Goal: Information Seeking & Learning: Learn about a topic

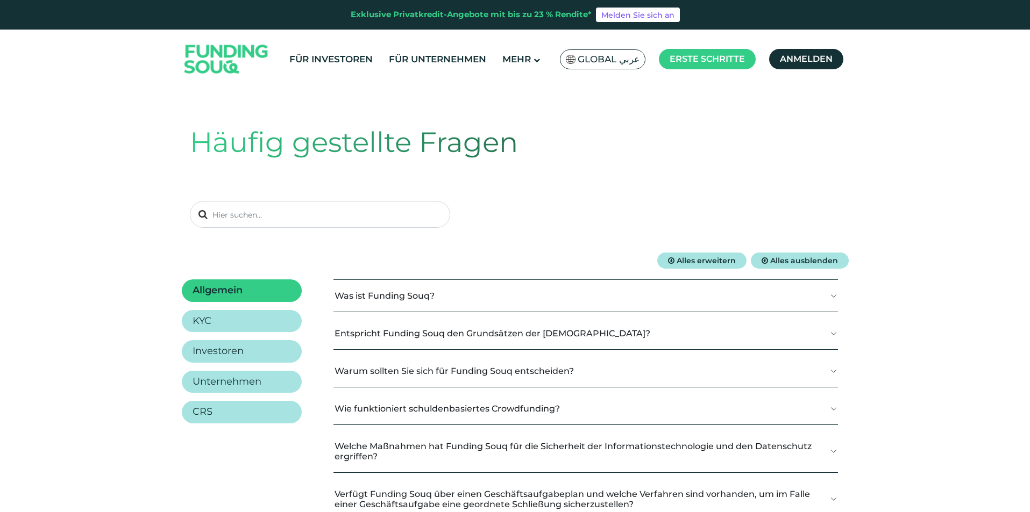
click at [602, 196] on div "Häufig gestellte Fragen" at bounding box center [515, 175] width 651 height 156
click at [545, 379] on button "Warum sollten Sie sich für Funding Souq entscheiden?" at bounding box center [585, 371] width 504 height 32
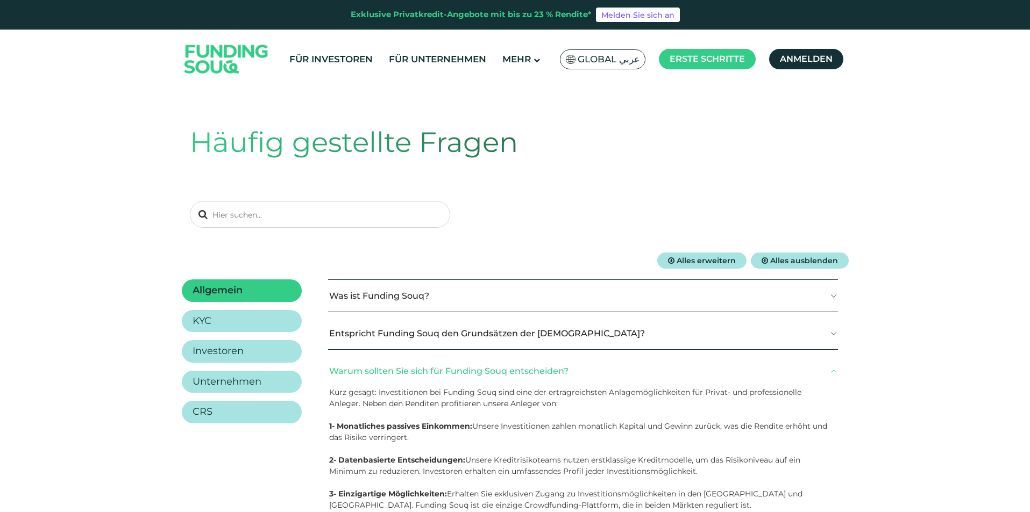
click at [546, 377] on button "Warum sollten Sie sich für Funding Souq entscheiden?" at bounding box center [583, 371] width 510 height 32
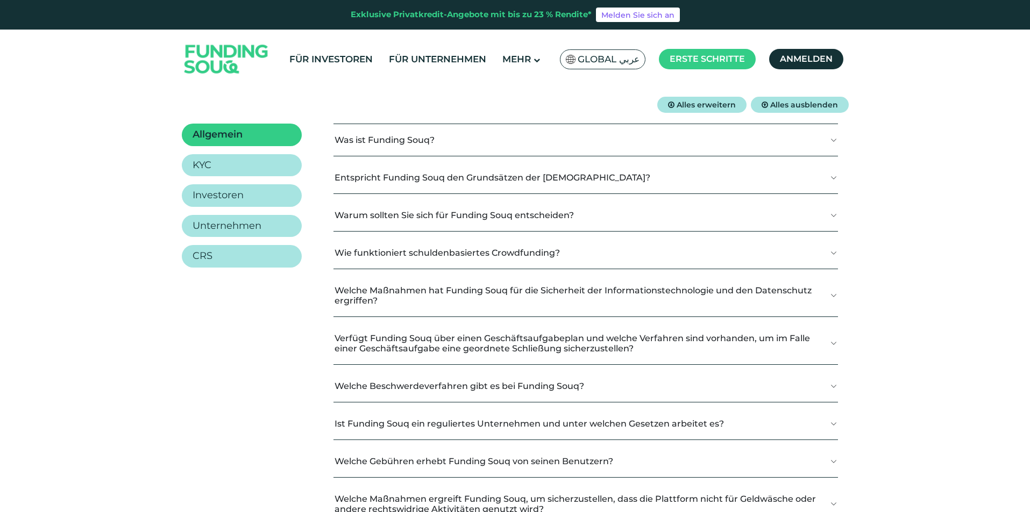
scroll to position [161, 0]
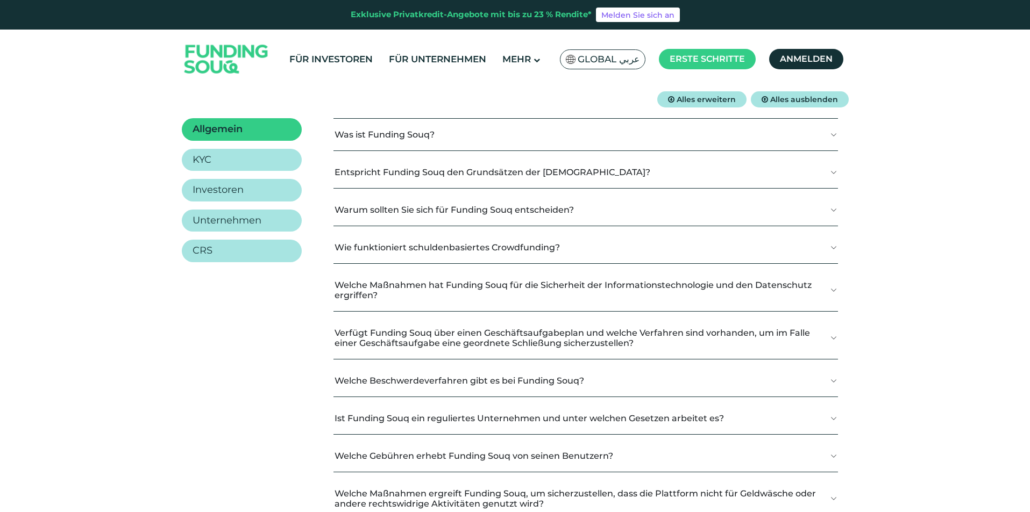
click at [512, 244] on font "Wie funktioniert schuldenbasiertes Crowdfunding?" at bounding box center [446, 248] width 225 height 10
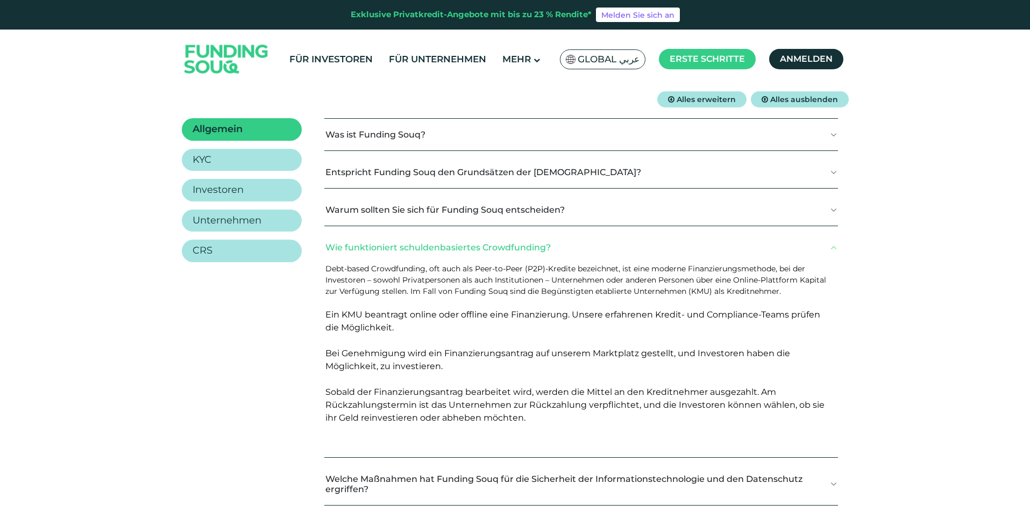
click at [512, 244] on font "Wie funktioniert schuldenbasiertes Crowdfunding?" at bounding box center [437, 248] width 225 height 10
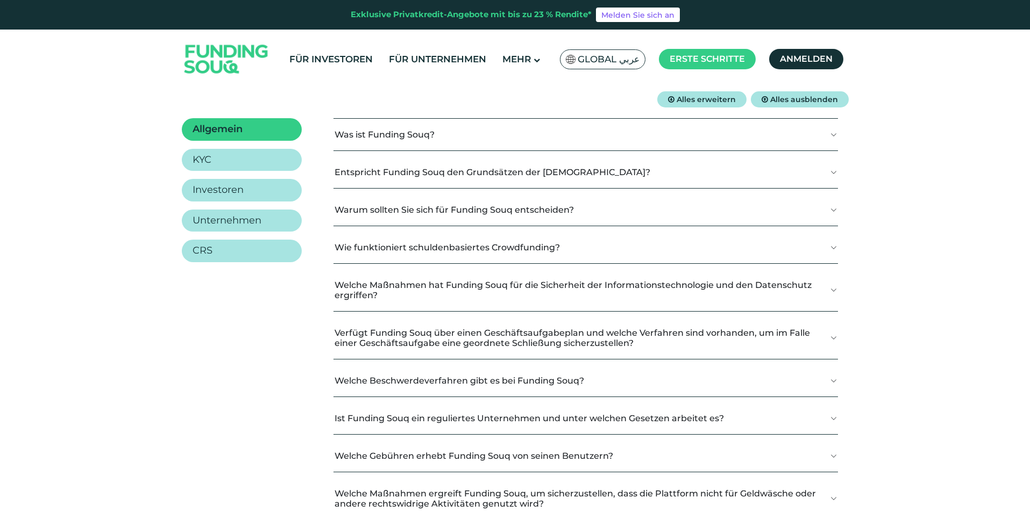
click at [512, 244] on font "Wie funktioniert schuldenbasiertes Crowdfunding?" at bounding box center [446, 248] width 225 height 10
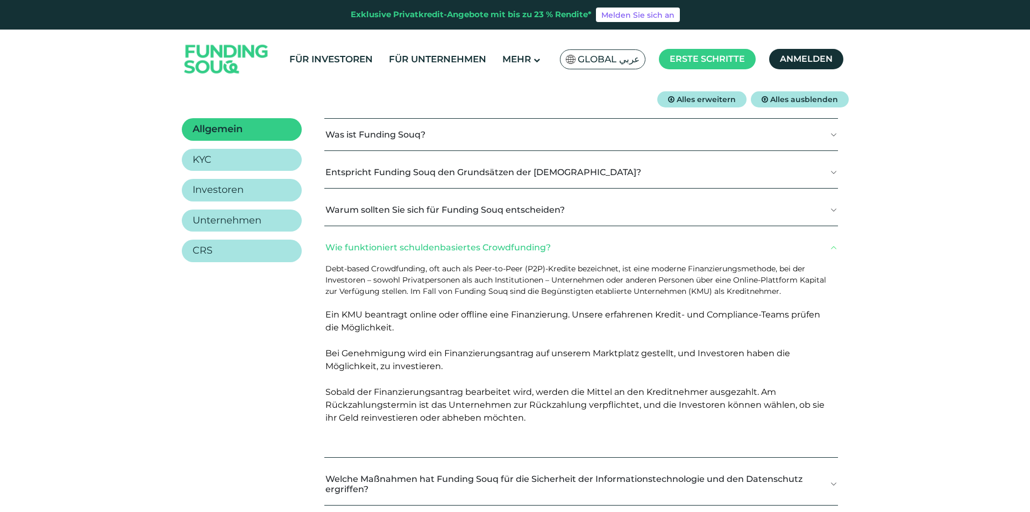
click at [512, 244] on font "Wie funktioniert schuldenbasiertes Crowdfunding?" at bounding box center [437, 248] width 225 height 10
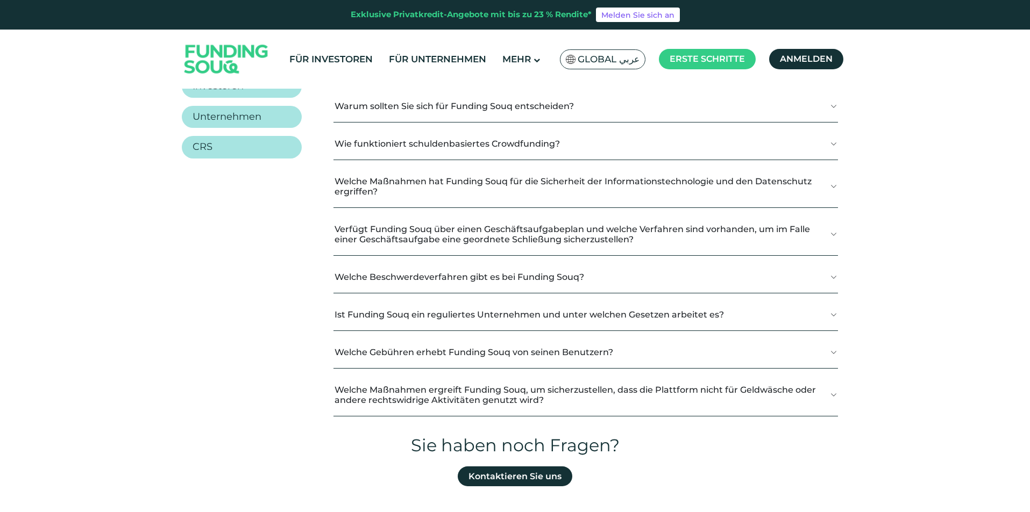
scroll to position [269, 0]
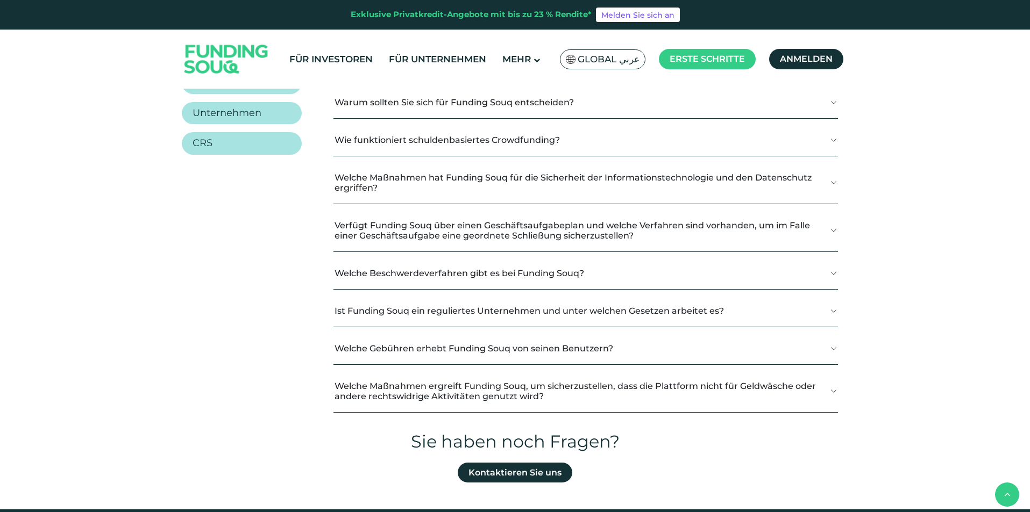
click at [587, 316] on button "Ist Funding Souq ein reguliertes Unternehmen und unter welchen Gesetzen arbeite…" at bounding box center [585, 311] width 504 height 32
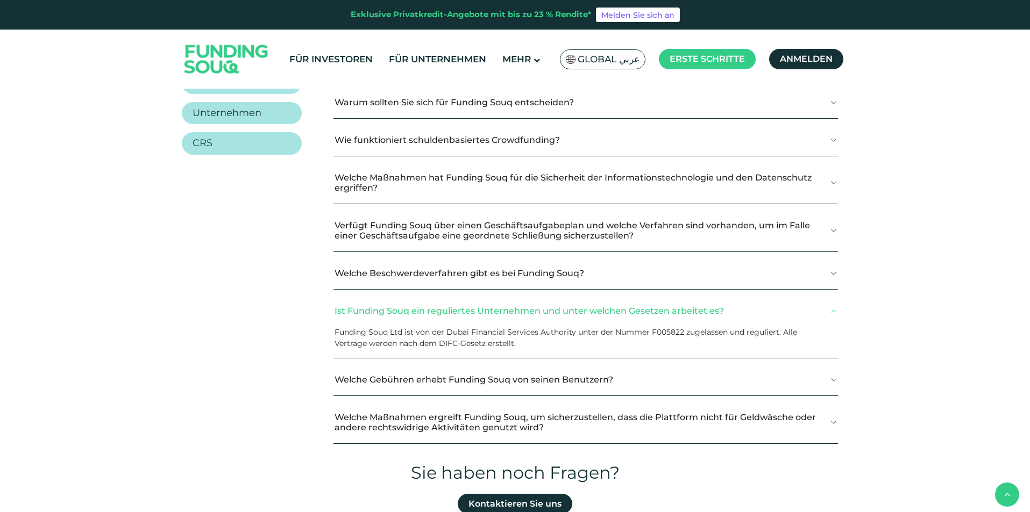
click at [587, 316] on button "Ist Funding Souq ein reguliertes Unternehmen und unter welchen Gesetzen arbeite…" at bounding box center [585, 311] width 504 height 32
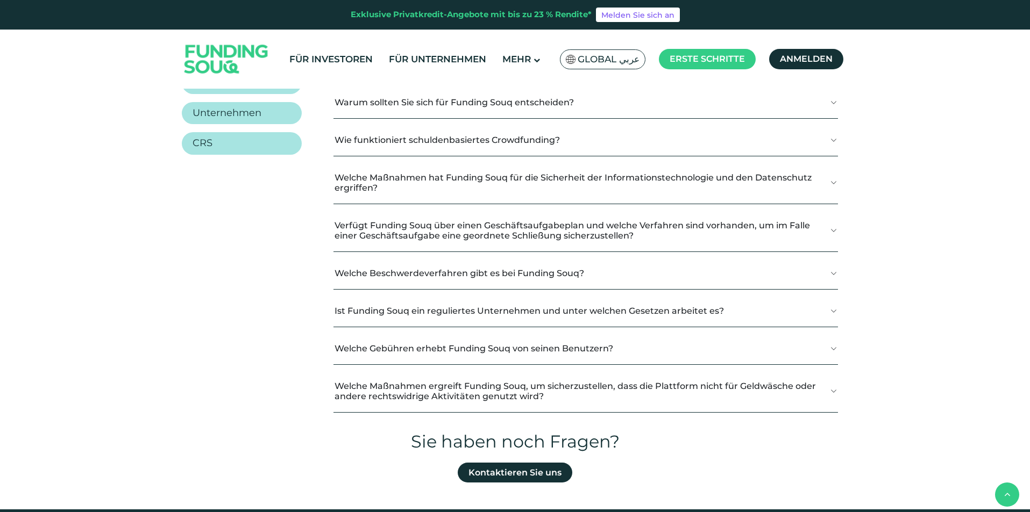
click at [571, 346] on button "Welche Gebühren erhebt Funding Souq von seinen Benutzern?" at bounding box center [585, 349] width 504 height 32
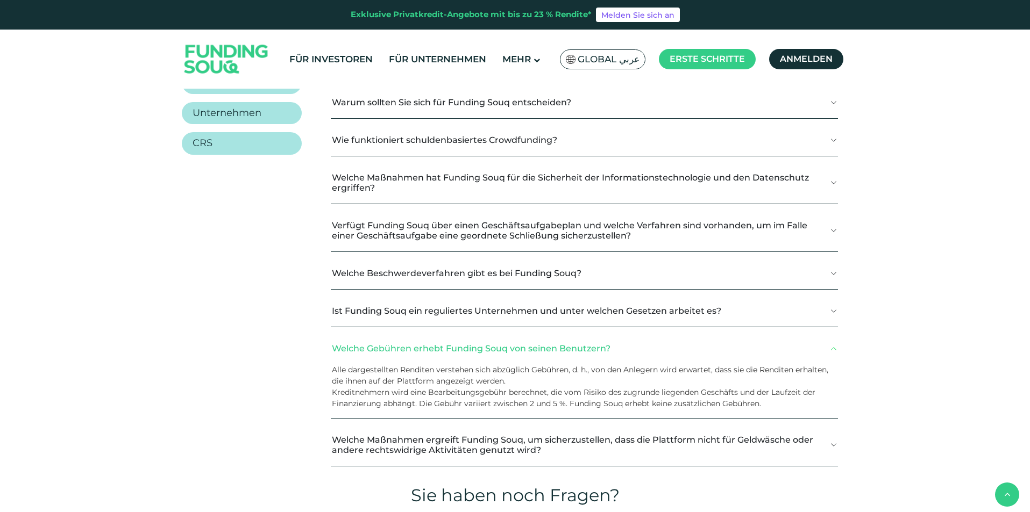
click at [572, 346] on font "Welche Gebühren erhebt Funding Souq von seinen Benutzern?" at bounding box center [471, 349] width 279 height 10
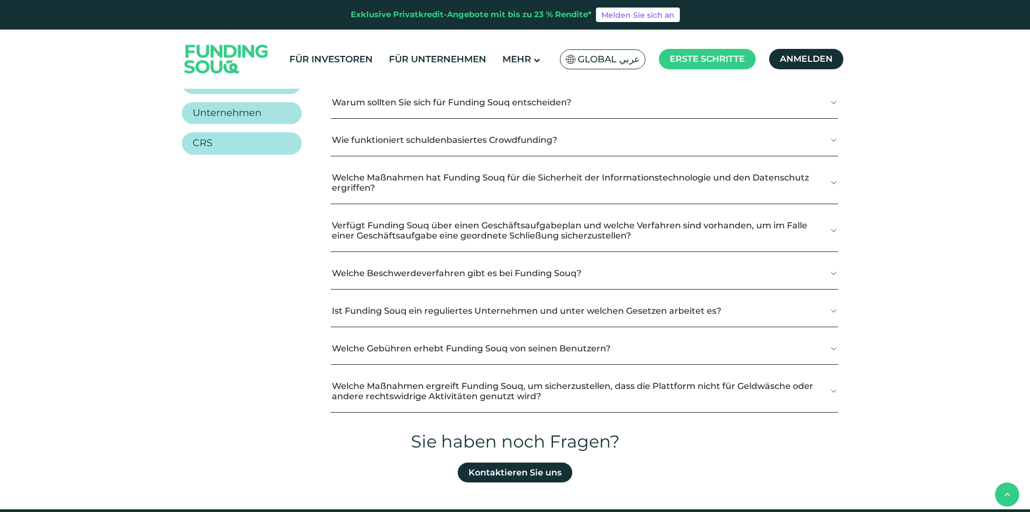
click at [572, 347] on font "Welche Gebühren erhebt Funding Souq von seinen Benutzern?" at bounding box center [471, 349] width 279 height 10
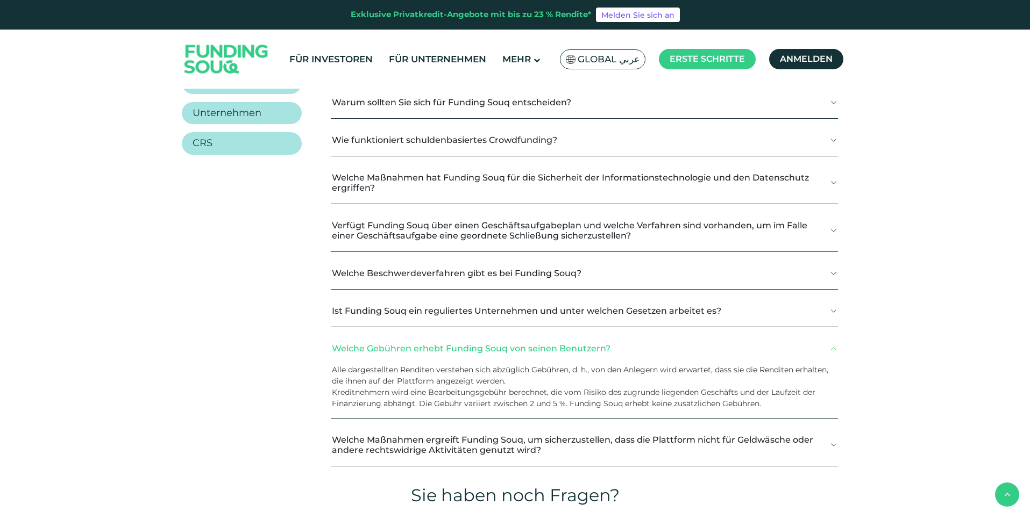
click at [572, 347] on font "Welche Gebühren erhebt Funding Souq von seinen Benutzern?" at bounding box center [471, 349] width 279 height 10
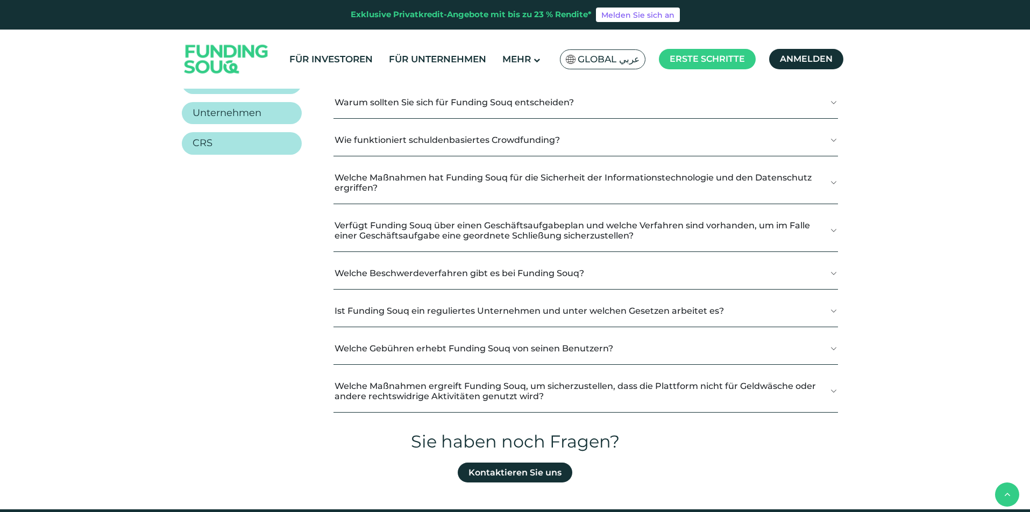
click at [537, 381] on font "Welche Maßnahmen ergreift Funding Souq, um sicherzustellen, dass die Plattform …" at bounding box center [574, 391] width 481 height 20
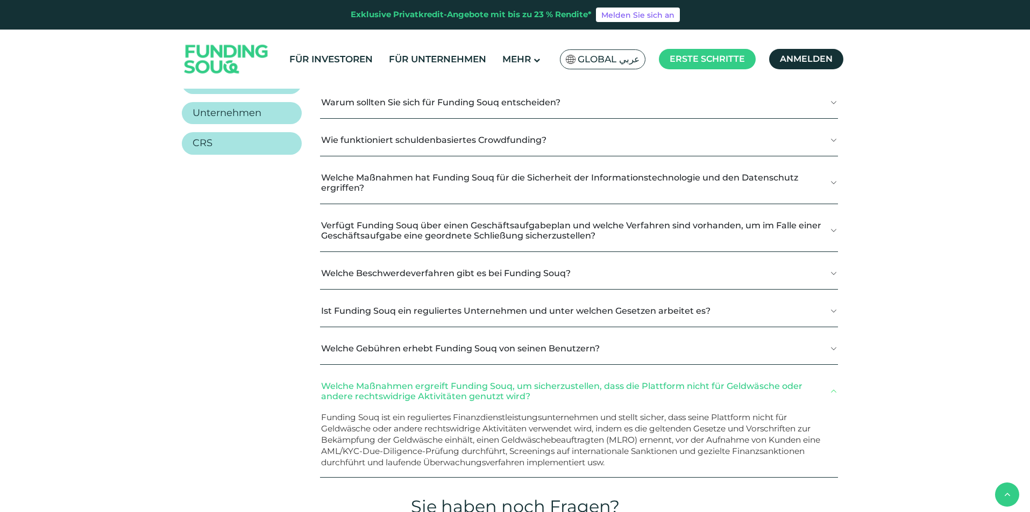
click at [537, 381] on font "Welche Maßnahmen ergreift Funding Souq, um sicherzustellen, dass die Plattform …" at bounding box center [561, 391] width 481 height 20
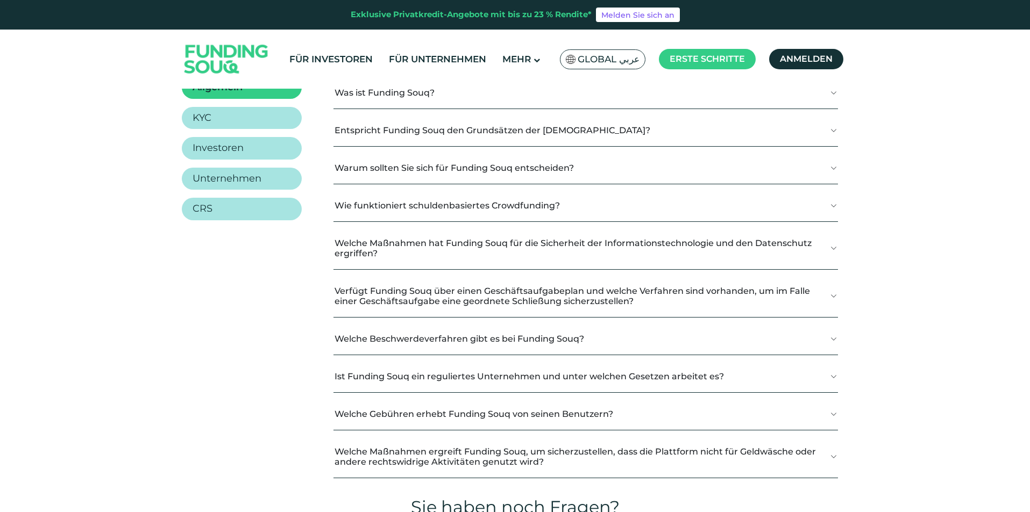
scroll to position [108, 0]
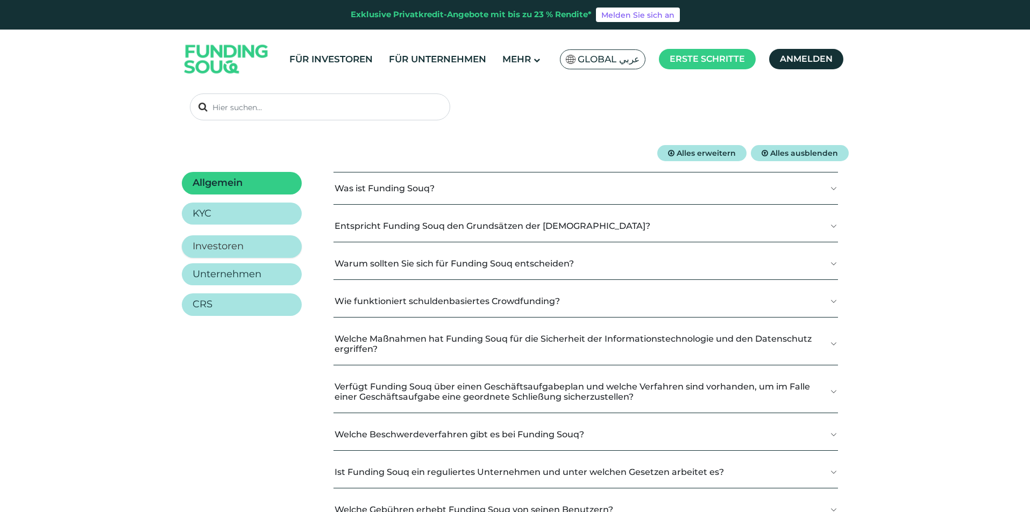
click at [260, 246] on link "Investoren" at bounding box center [242, 247] width 120 height 23
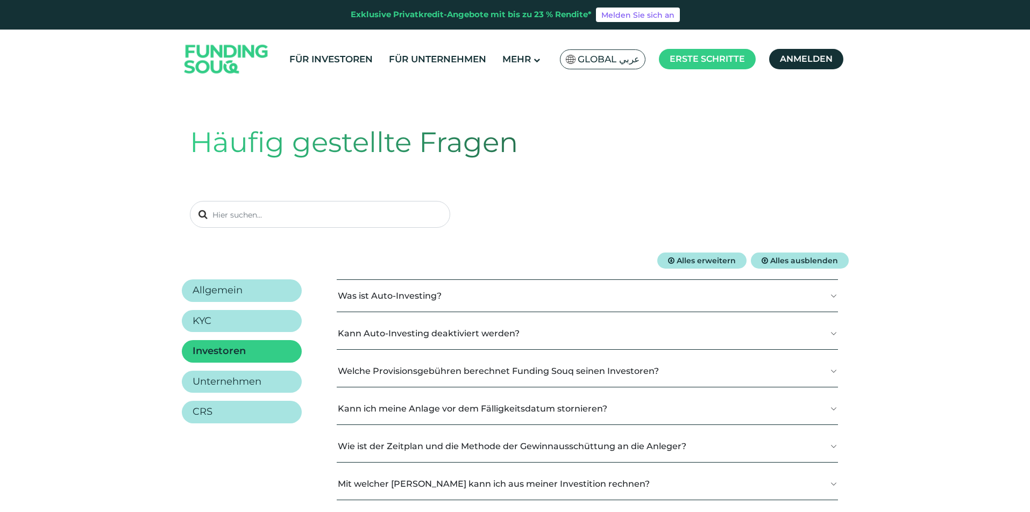
click at [272, 394] on ul "Allgemein KYC Investoren Unternehmen CRS" at bounding box center [242, 352] width 120 height 144
click at [275, 382] on link "Unternehmen" at bounding box center [242, 385] width 120 height 23
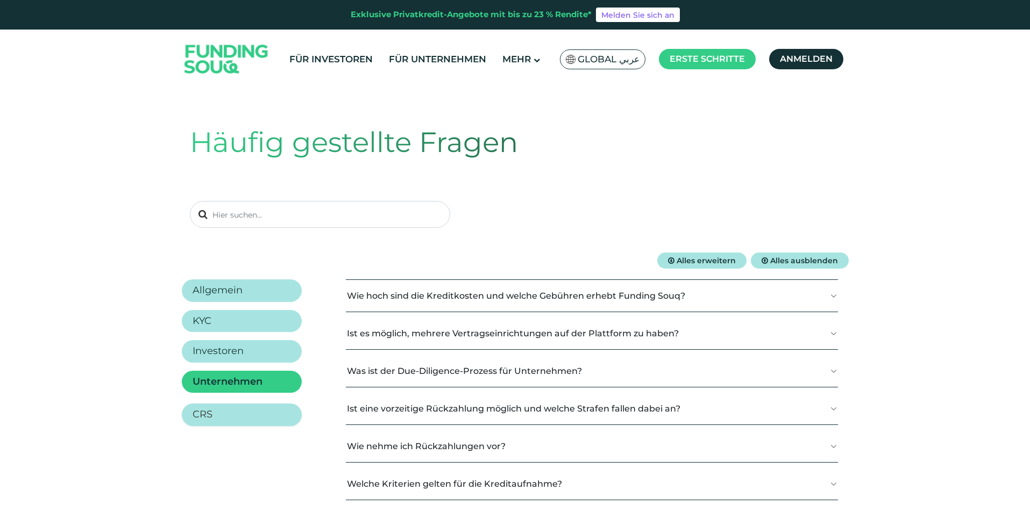
click at [275, 402] on li "CRS" at bounding box center [242, 412] width 120 height 23
click at [276, 412] on link "CRS" at bounding box center [242, 415] width 120 height 23
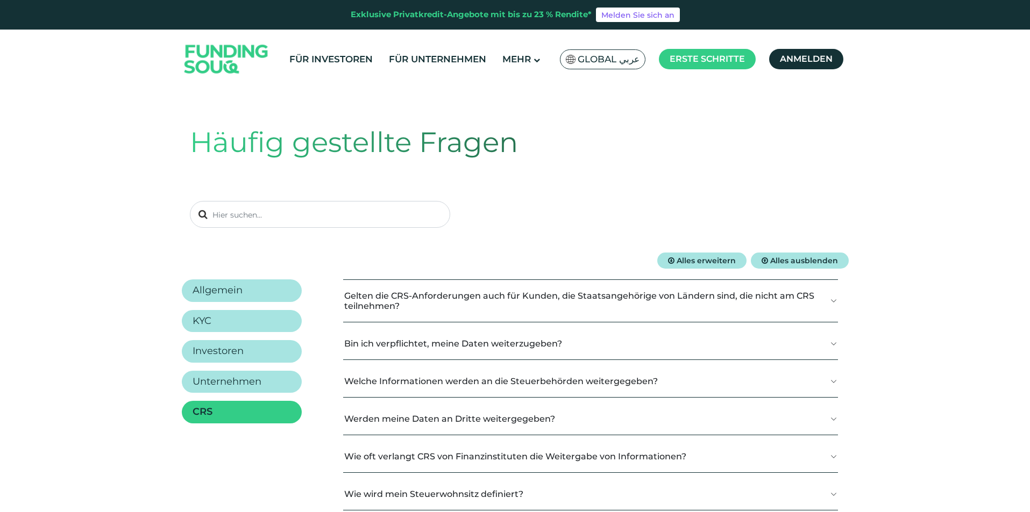
click at [480, 343] on font "Bin ich verpflichtet, meine Daten weiterzugeben?" at bounding box center [453, 344] width 218 height 10
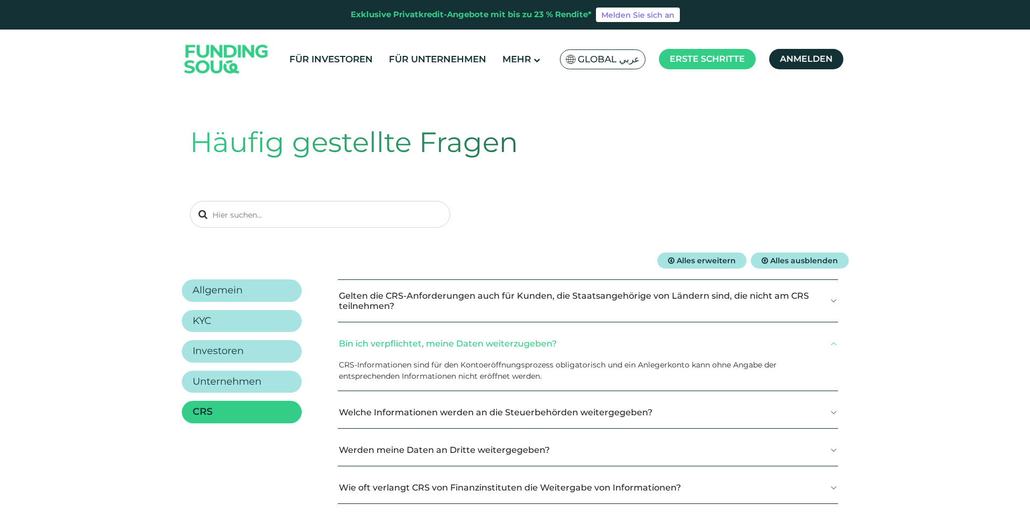
click at [480, 343] on font "Bin ich verpflichtet, meine Daten weiterzugeben?" at bounding box center [448, 344] width 218 height 10
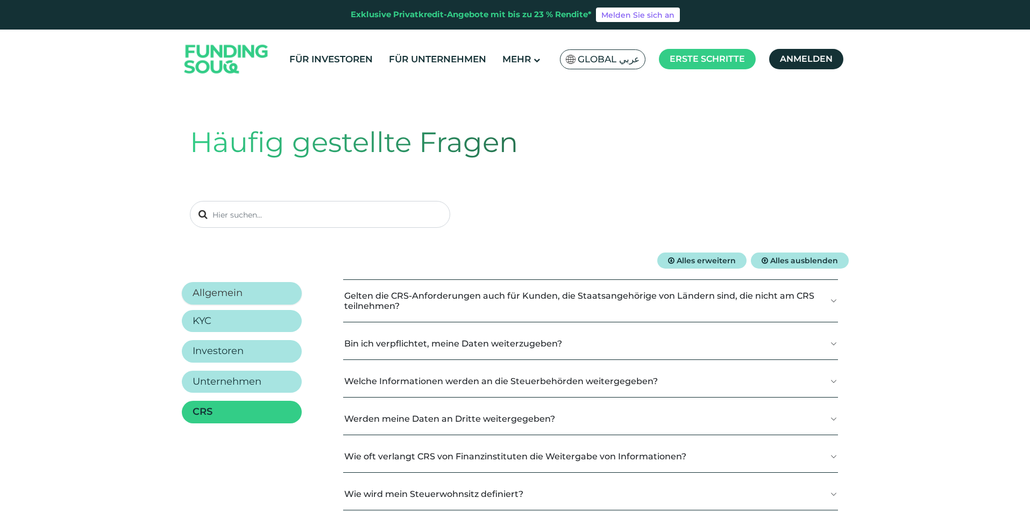
click at [221, 287] on font "Allgemein" at bounding box center [217, 293] width 50 height 12
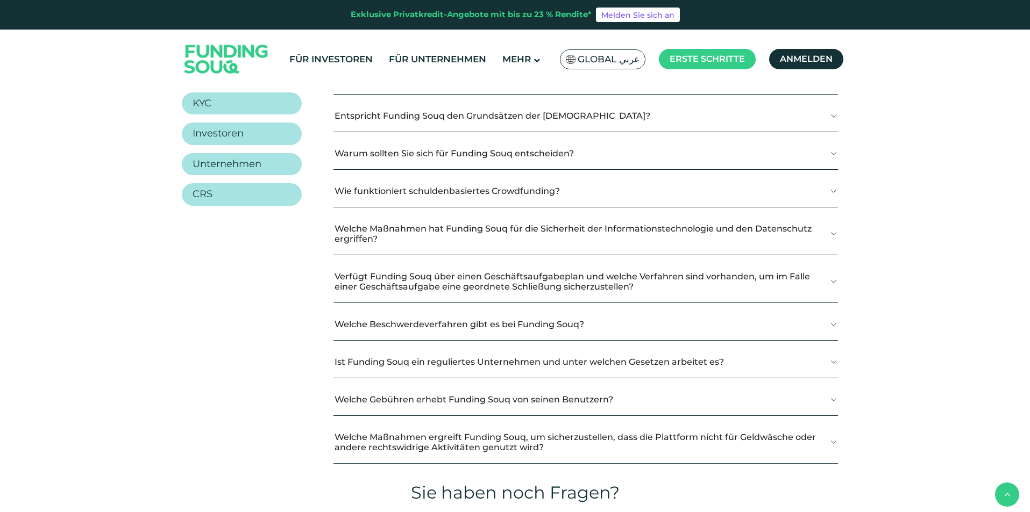
scroll to position [161, 0]
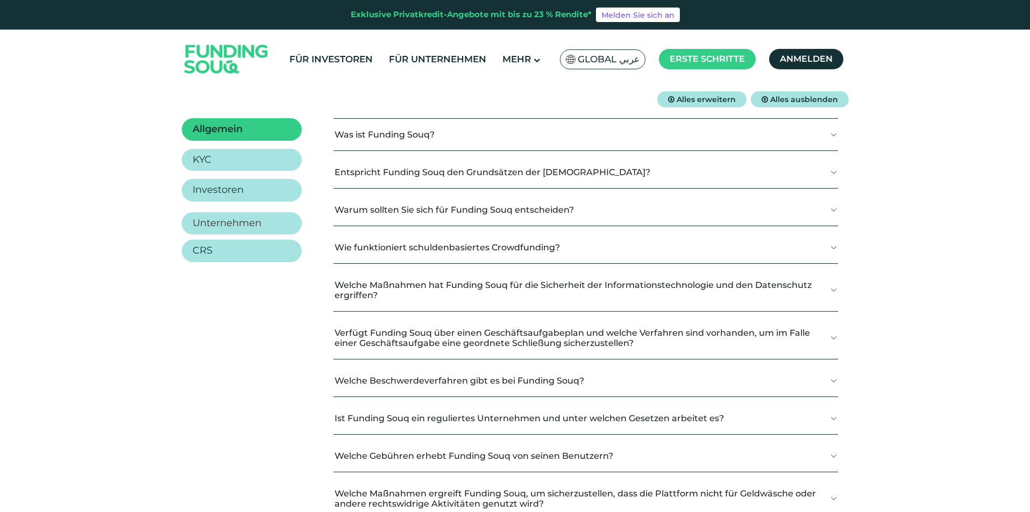
click at [269, 230] on link "Unternehmen" at bounding box center [242, 223] width 120 height 23
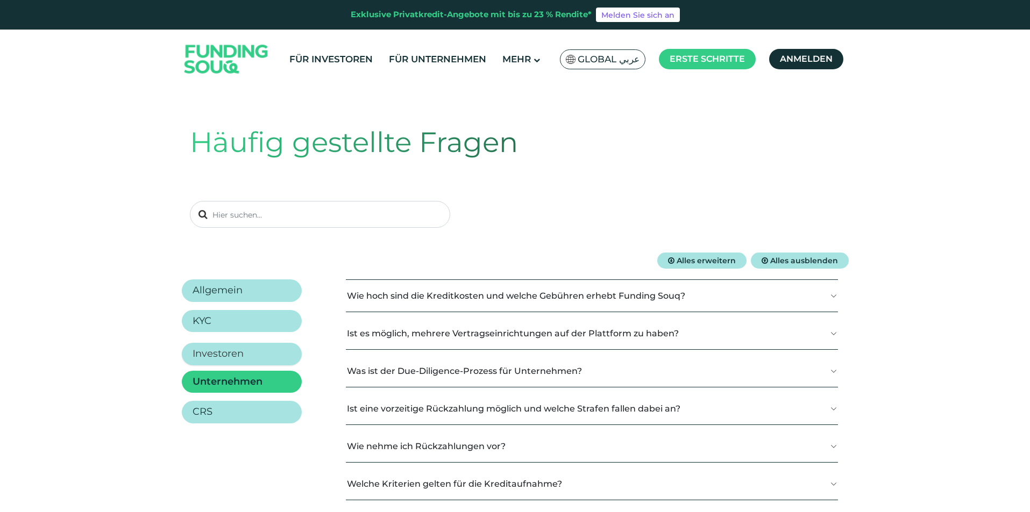
click at [281, 355] on link "Investoren" at bounding box center [242, 354] width 120 height 23
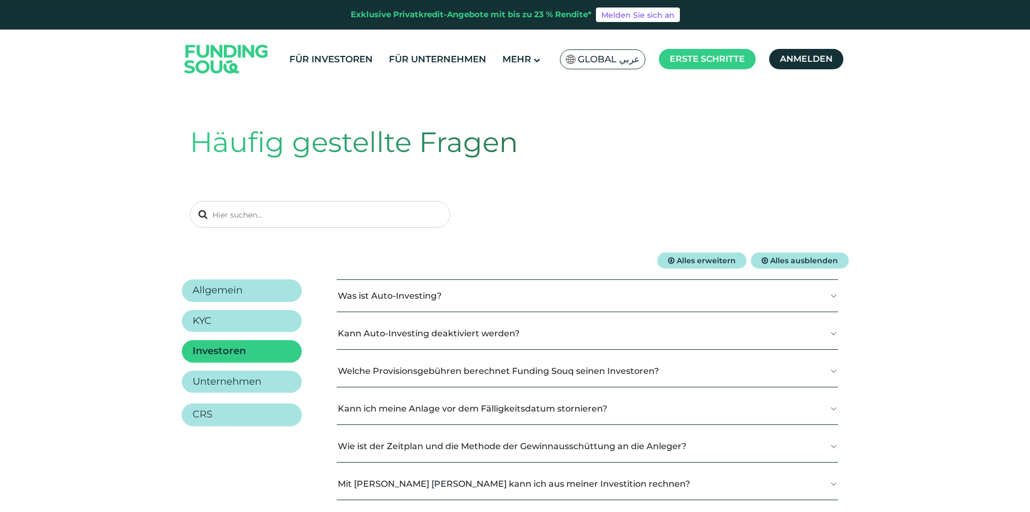
click at [273, 417] on link "CRS" at bounding box center [242, 415] width 120 height 23
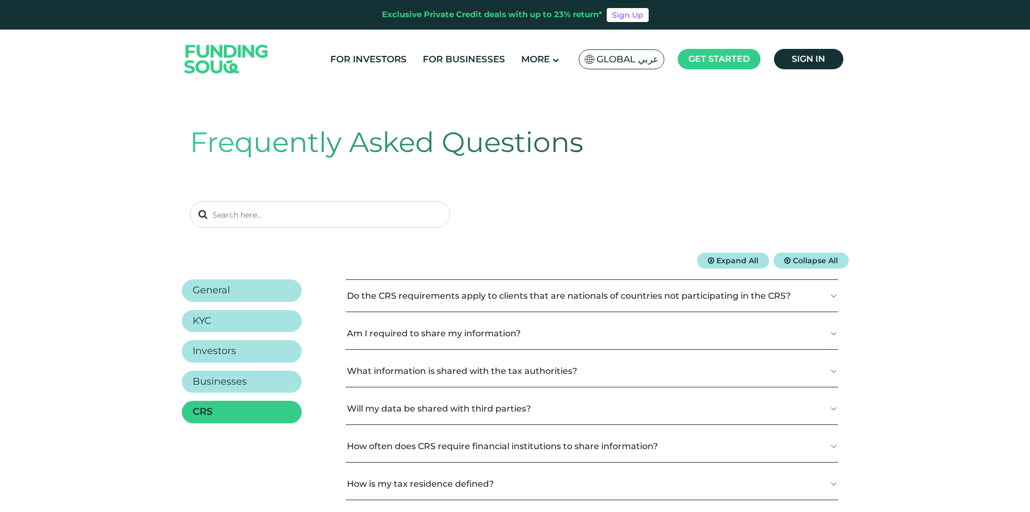
click at [273, 409] on link "CRS" at bounding box center [242, 412] width 120 height 23
click at [271, 324] on link "KYC" at bounding box center [242, 324] width 120 height 23
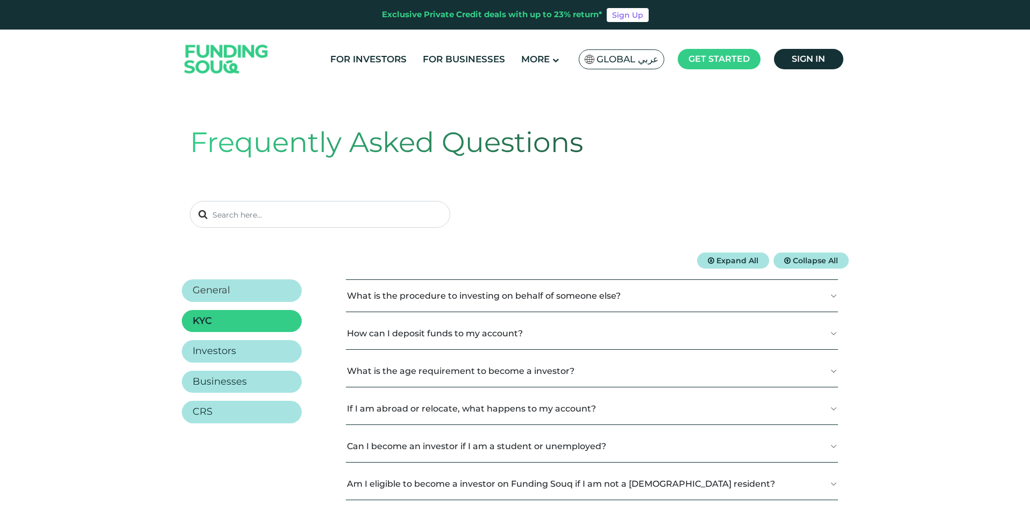
click at [275, 291] on link "General" at bounding box center [242, 291] width 120 height 23
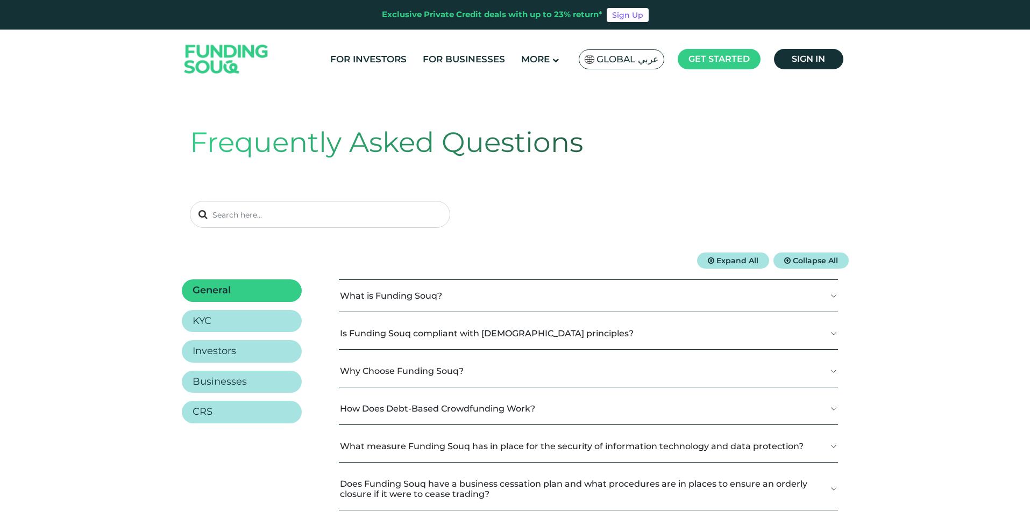
scroll to position [54, 0]
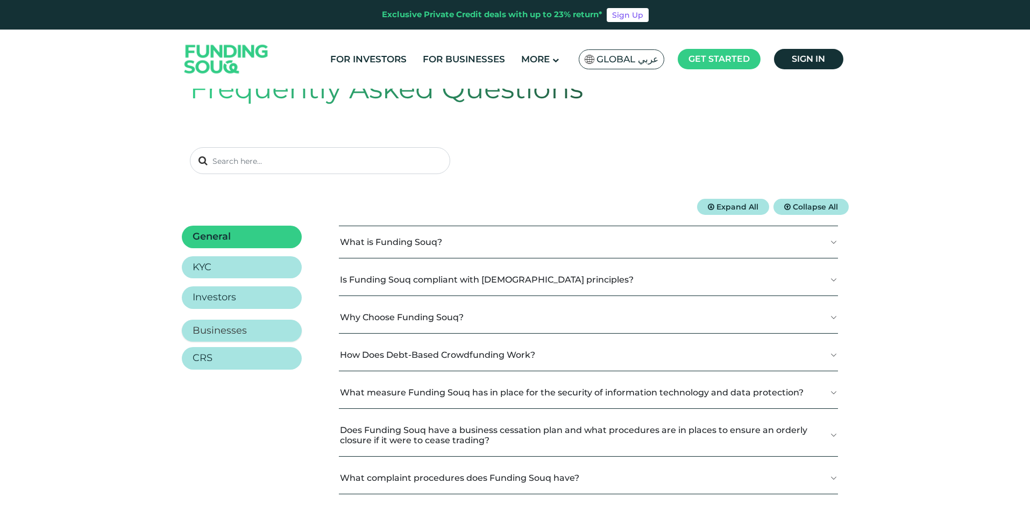
click at [272, 338] on link "Businesses" at bounding box center [242, 331] width 120 height 23
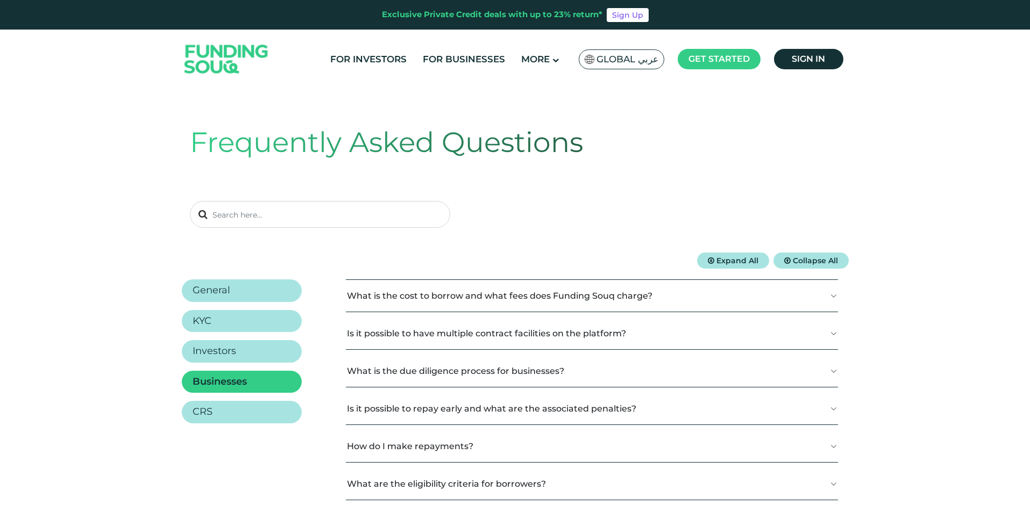
click at [272, 298] on link "General" at bounding box center [242, 291] width 120 height 23
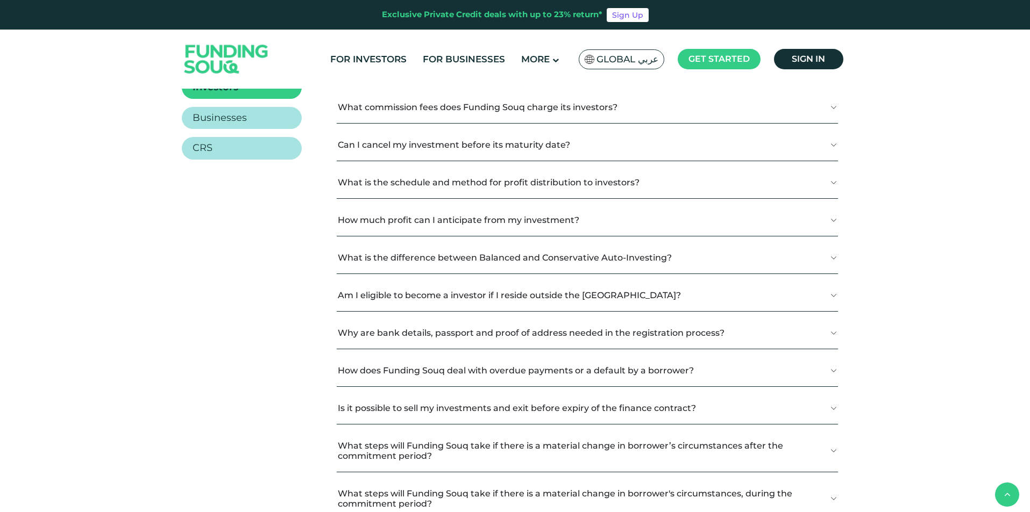
scroll to position [269, 0]
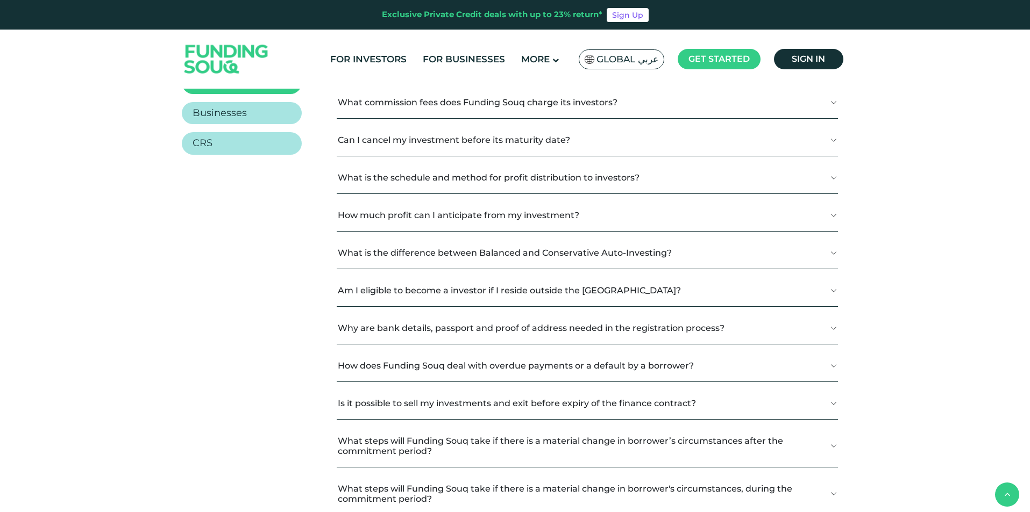
click at [572, 114] on button "What commission fees does Funding Souq charge its investors?" at bounding box center [587, 103] width 501 height 32
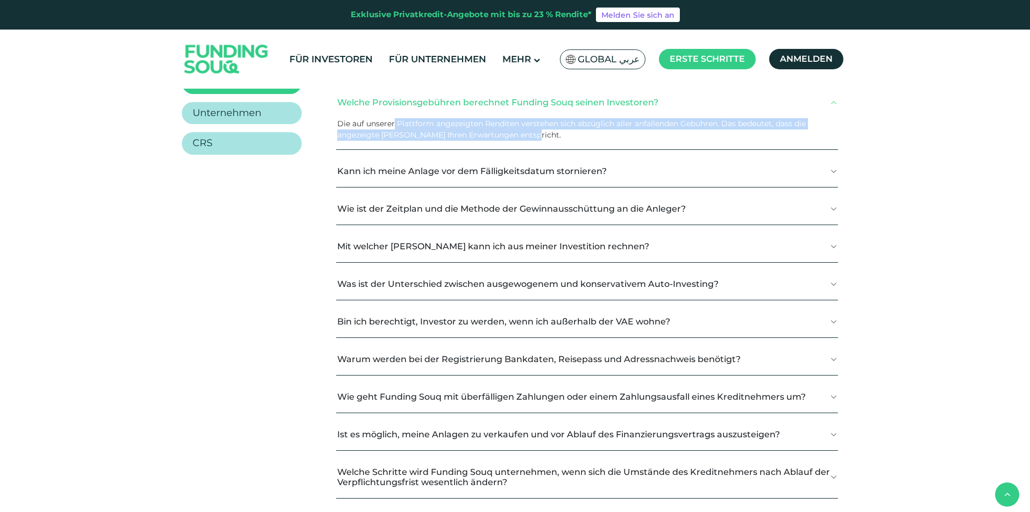
drag, startPoint x: 462, startPoint y: 125, endPoint x: 546, endPoint y: 132, distance: 84.2
click at [546, 132] on p "Die auf unserer Plattform angezeigten Renditen verstehen sich abzüglich aller a…" at bounding box center [583, 129] width 492 height 23
click at [547, 132] on p "Die auf unserer Plattform angezeigten Renditen verstehen sich abzüglich aller a…" at bounding box center [583, 129] width 492 height 23
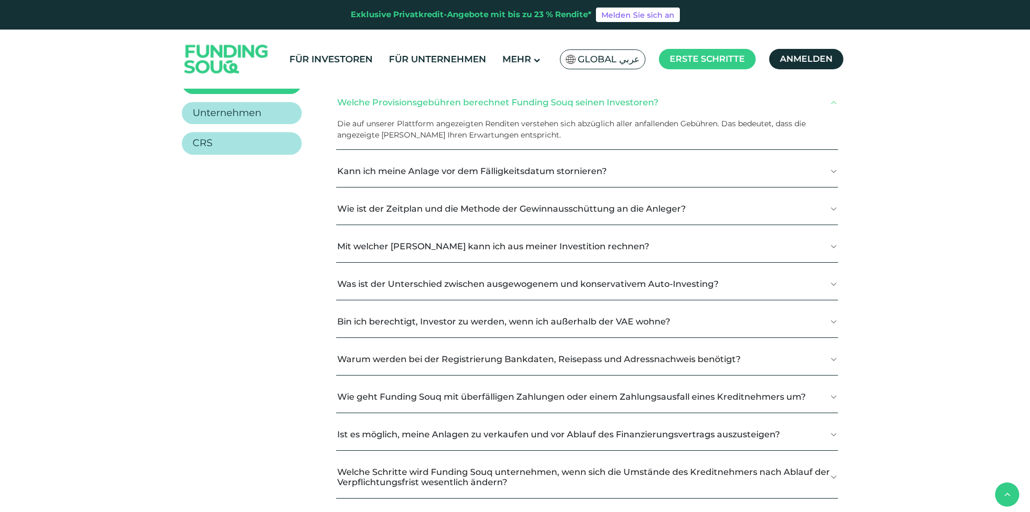
click at [568, 101] on font "Welche Provisionsgebühren berechnet Funding Souq seinen Investoren?" at bounding box center [497, 102] width 321 height 10
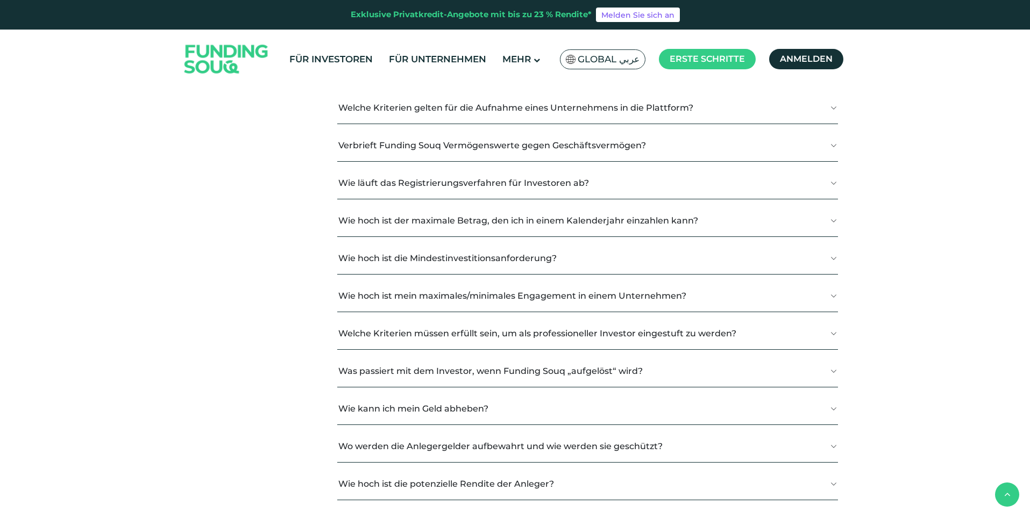
scroll to position [699, 0]
click at [532, 183] on font "Wie läuft das Registrierungsverfahren für Investoren ab?" at bounding box center [463, 182] width 251 height 10
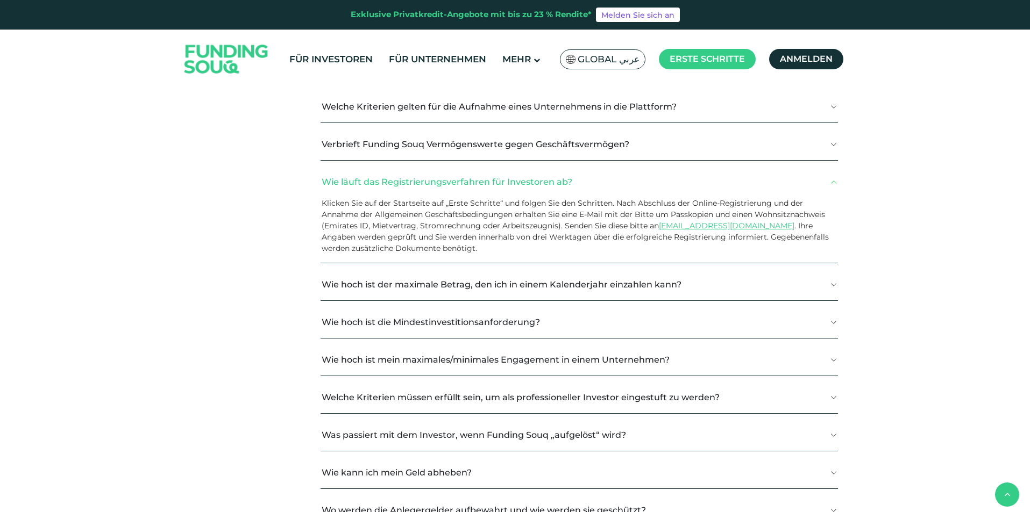
click at [532, 183] on font "Wie läuft das Registrierungsverfahren für Investoren ab?" at bounding box center [447, 182] width 251 height 10
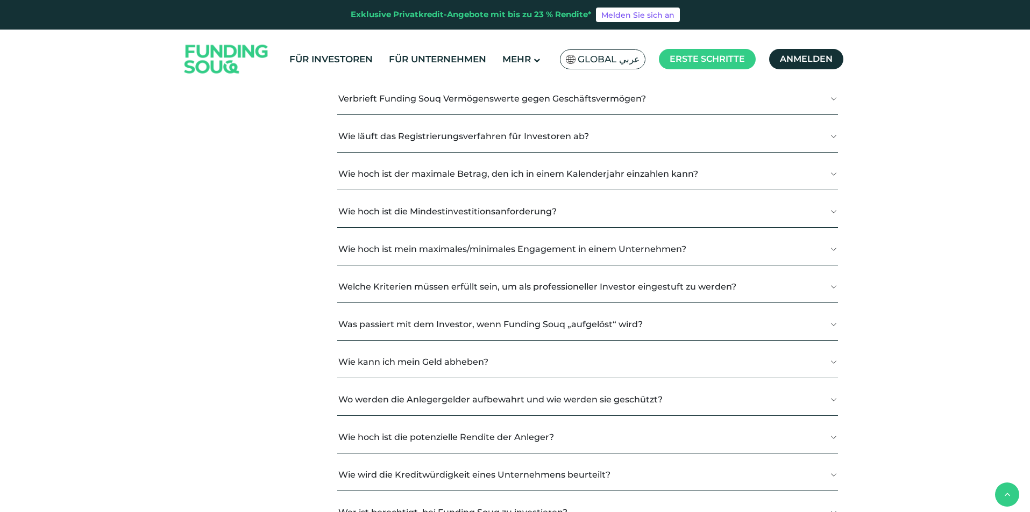
scroll to position [807, 0]
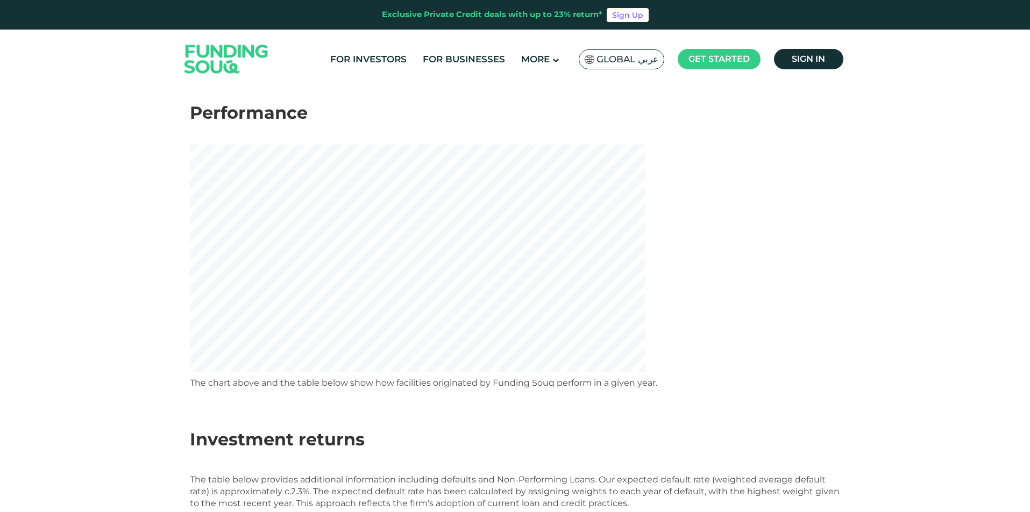
scroll to position [161, 0]
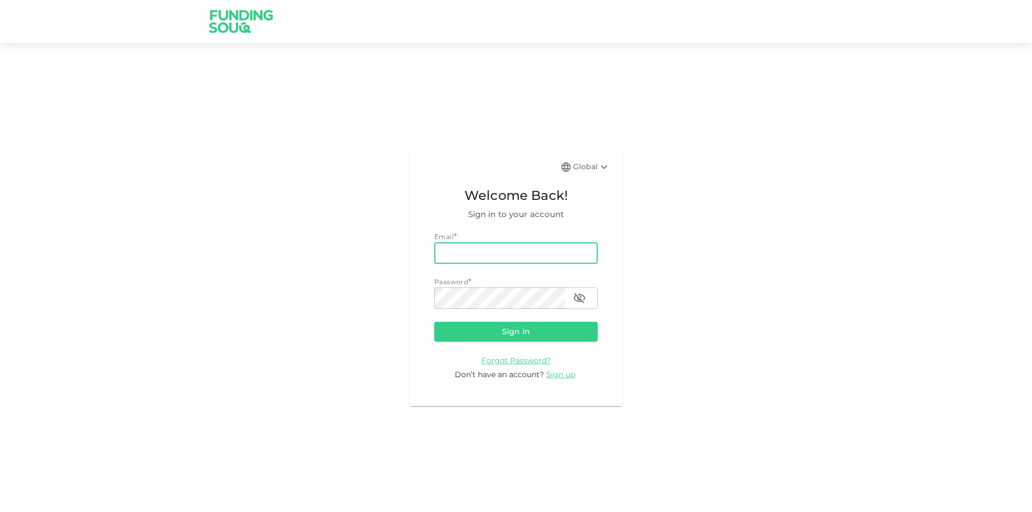
click at [511, 260] on input "email" at bounding box center [515, 254] width 163 height 22
type input "[EMAIL_ADDRESS][DOMAIN_NAME]"
click at [434, 322] on button "Sign in" at bounding box center [515, 331] width 163 height 19
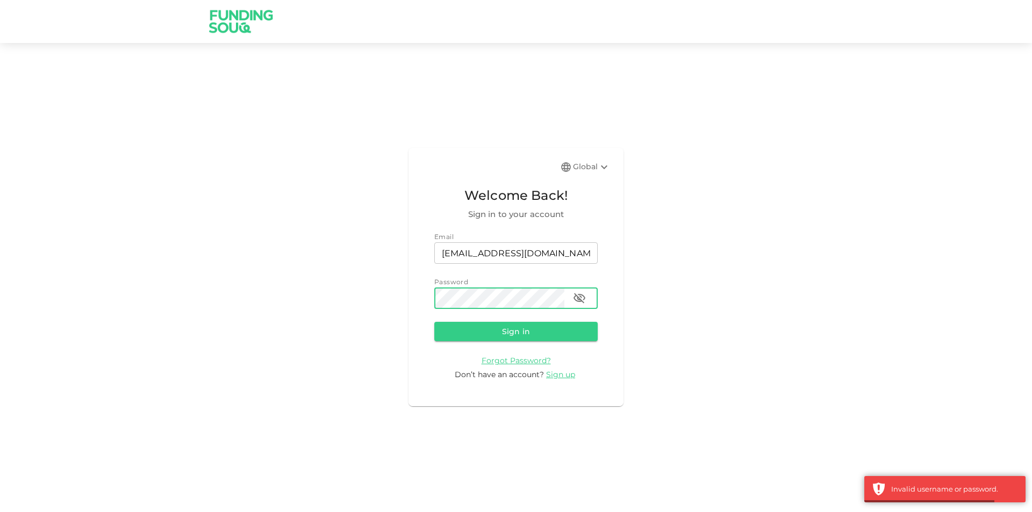
drag, startPoint x: 593, startPoint y: 302, endPoint x: 566, endPoint y: 306, distance: 27.8
click at [593, 302] on div "password" at bounding box center [515, 299] width 163 height 22
click at [569, 305] on div "password" at bounding box center [515, 299] width 163 height 22
click at [575, 301] on icon "button" at bounding box center [579, 298] width 13 height 13
click at [534, 323] on button "Sign in" at bounding box center [515, 331] width 163 height 19
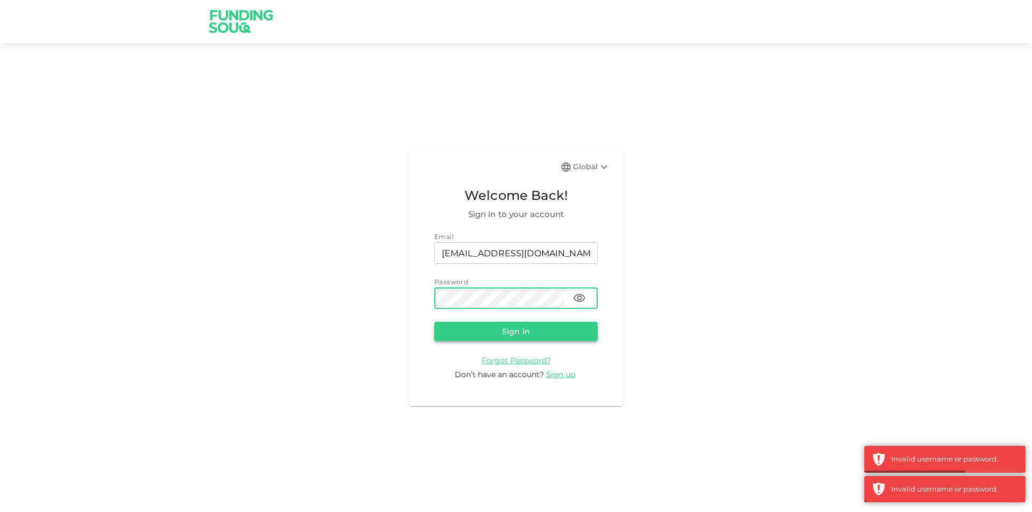
click at [474, 323] on button "Sign in" at bounding box center [515, 331] width 163 height 19
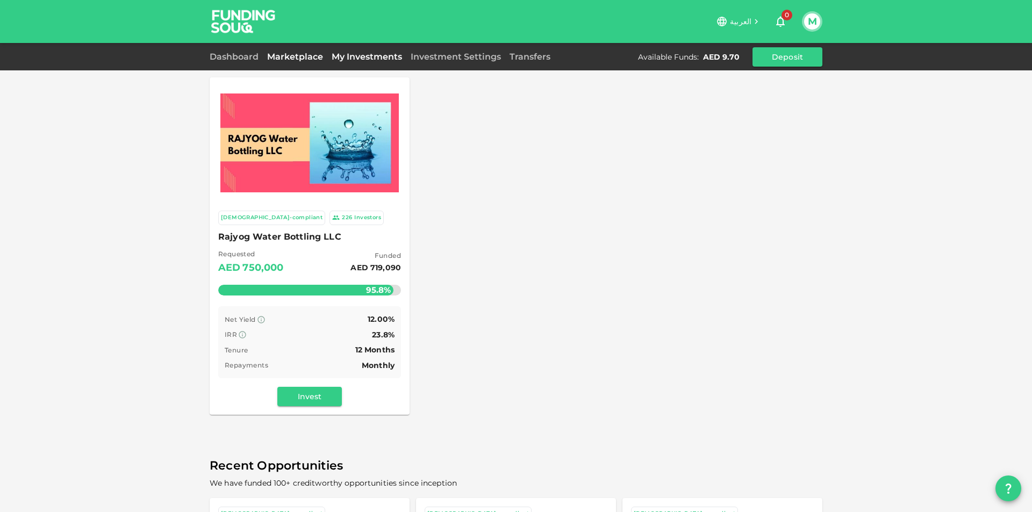
click at [362, 57] on link "My Investments" at bounding box center [366, 57] width 79 height 10
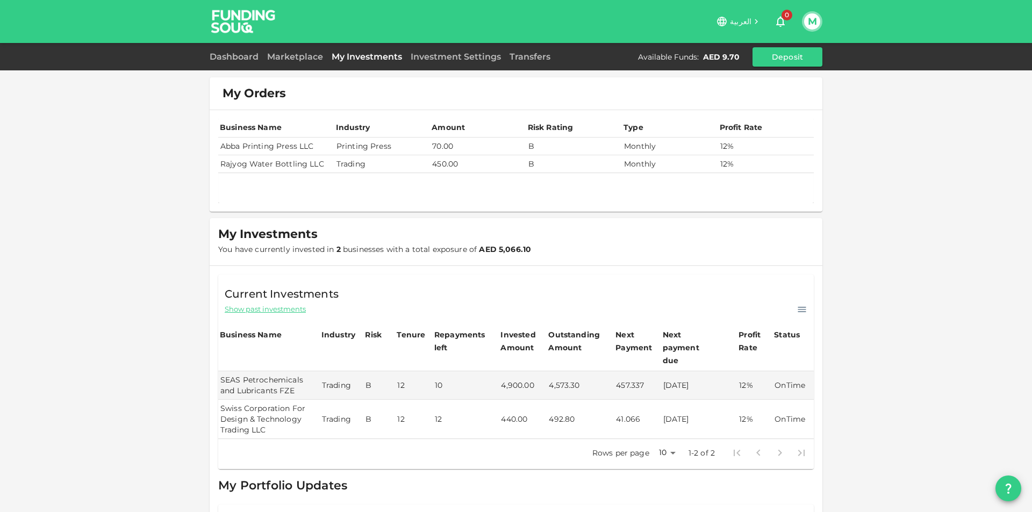
click at [471, 147] on td "70.00" at bounding box center [478, 147] width 96 height 18
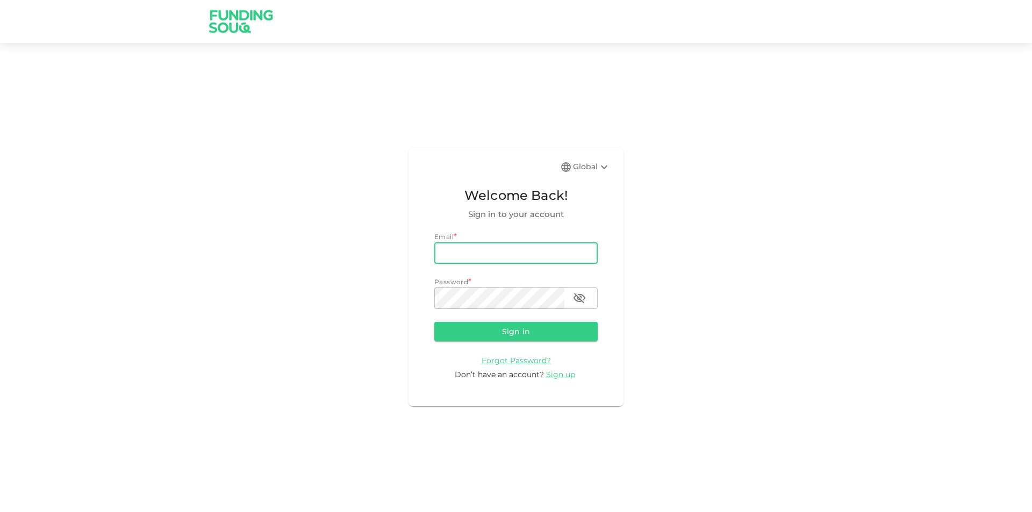
click at [543, 250] on input "email" at bounding box center [515, 254] width 163 height 22
type input "[EMAIL_ADDRESS][DOMAIN_NAME]"
click at [434, 322] on button "Sign in" at bounding box center [515, 331] width 163 height 19
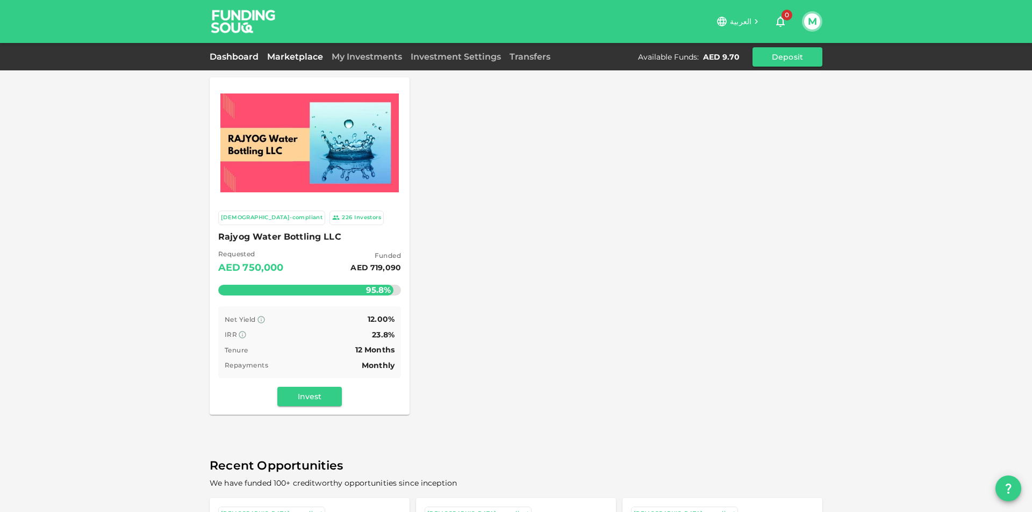
click at [249, 59] on link "Dashboard" at bounding box center [236, 57] width 53 height 10
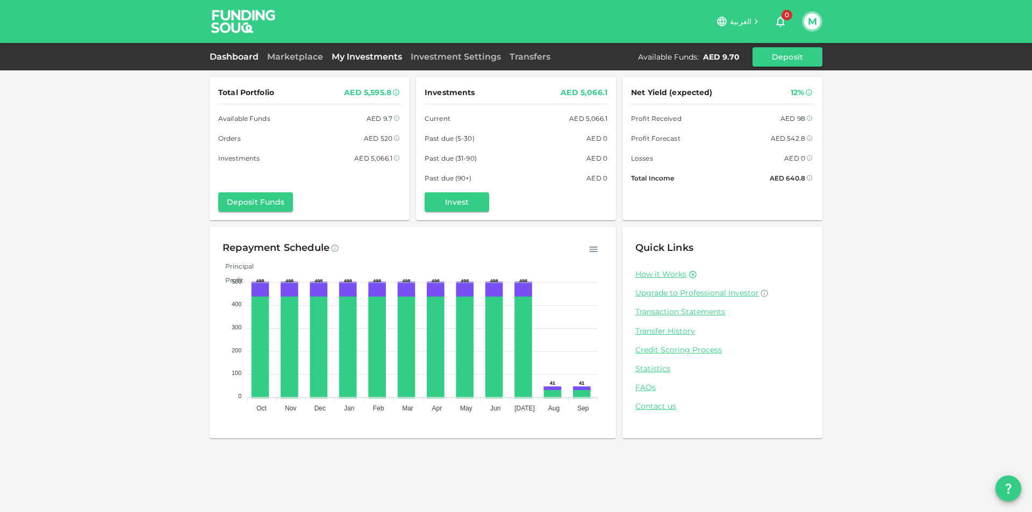
click at [366, 55] on link "My Investments" at bounding box center [366, 57] width 79 height 10
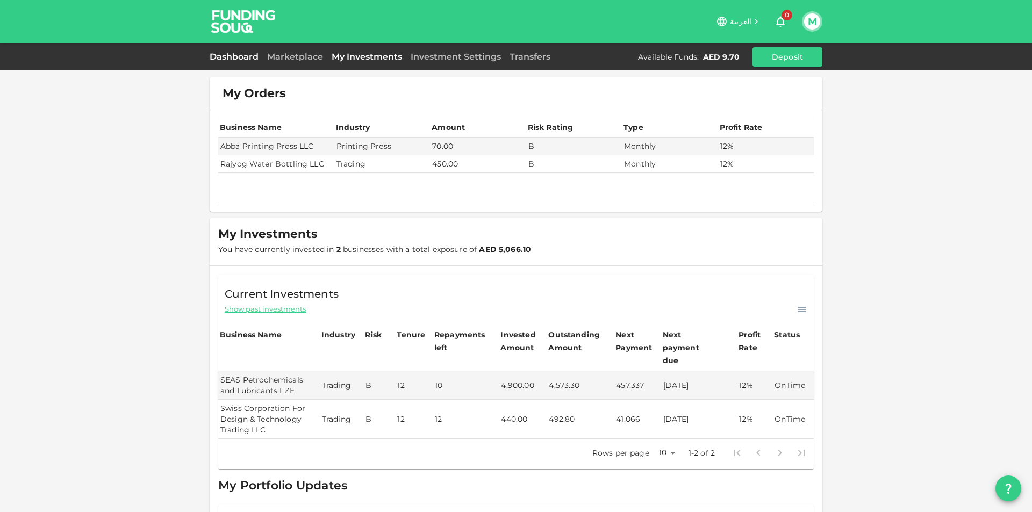
click at [246, 56] on link "Dashboard" at bounding box center [236, 57] width 53 height 10
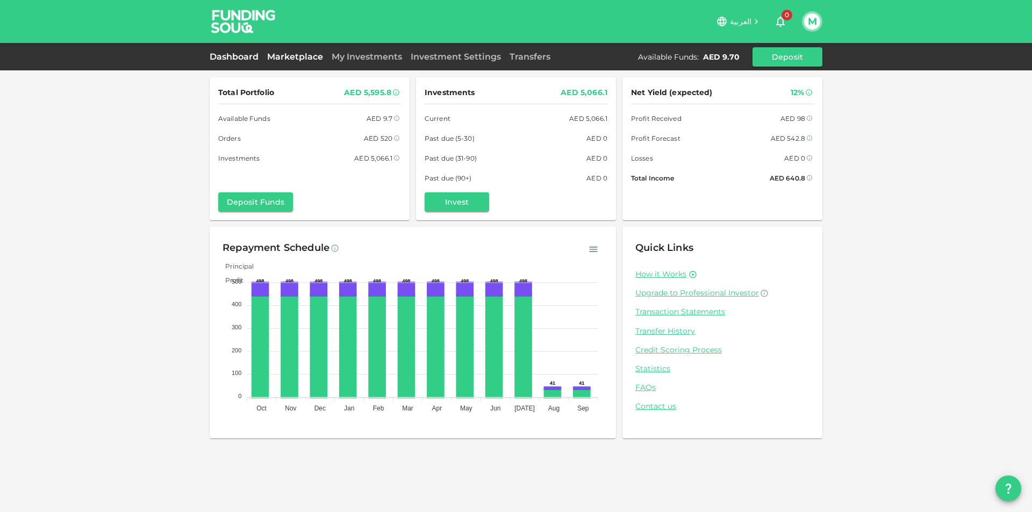
drag, startPoint x: 290, startPoint y: 66, endPoint x: 290, endPoint y: 60, distance: 6.5
click at [290, 66] on div "Dashboard Marketplace My Investments Investment Settings Transfers Available Fu…" at bounding box center [516, 56] width 613 height 19
click at [290, 57] on link "Marketplace" at bounding box center [295, 57] width 65 height 10
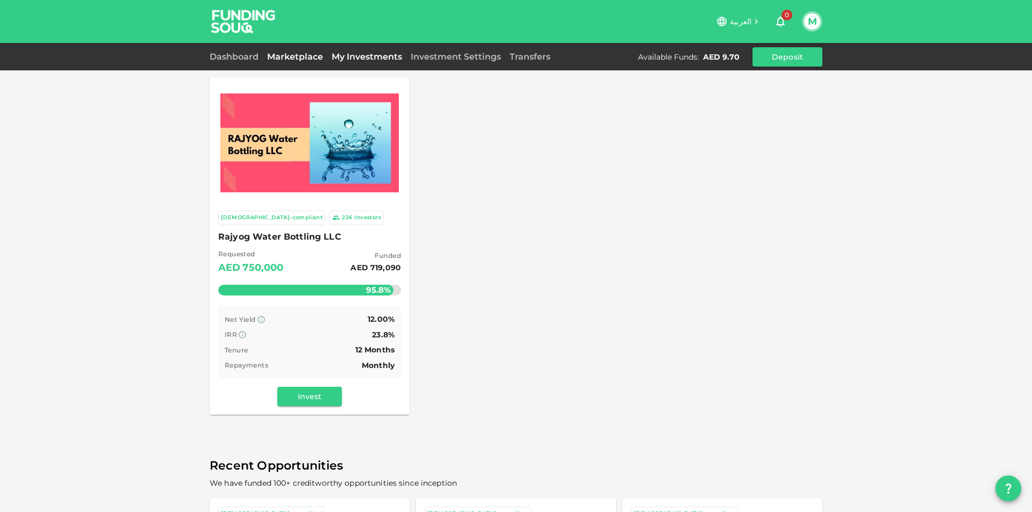
click at [352, 55] on link "My Investments" at bounding box center [366, 57] width 79 height 10
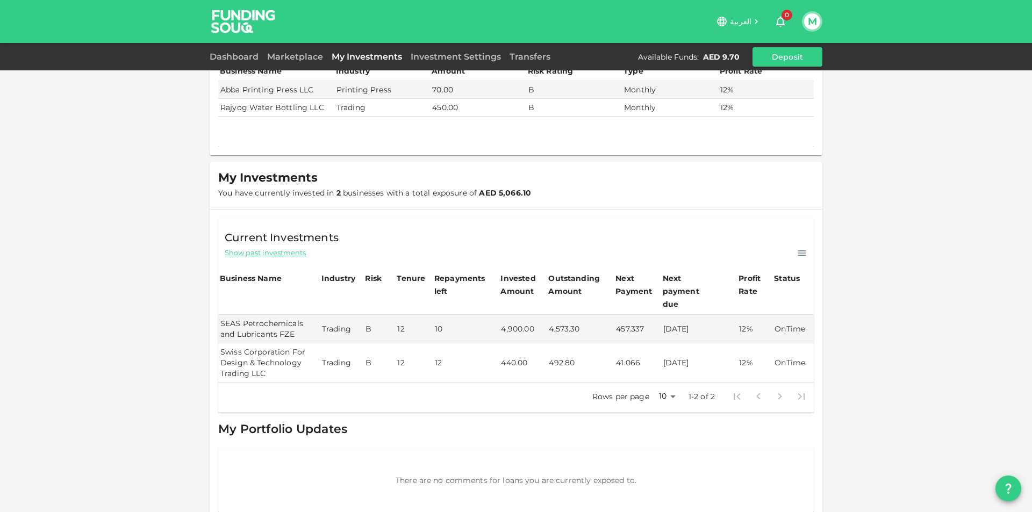
scroll to position [59, 0]
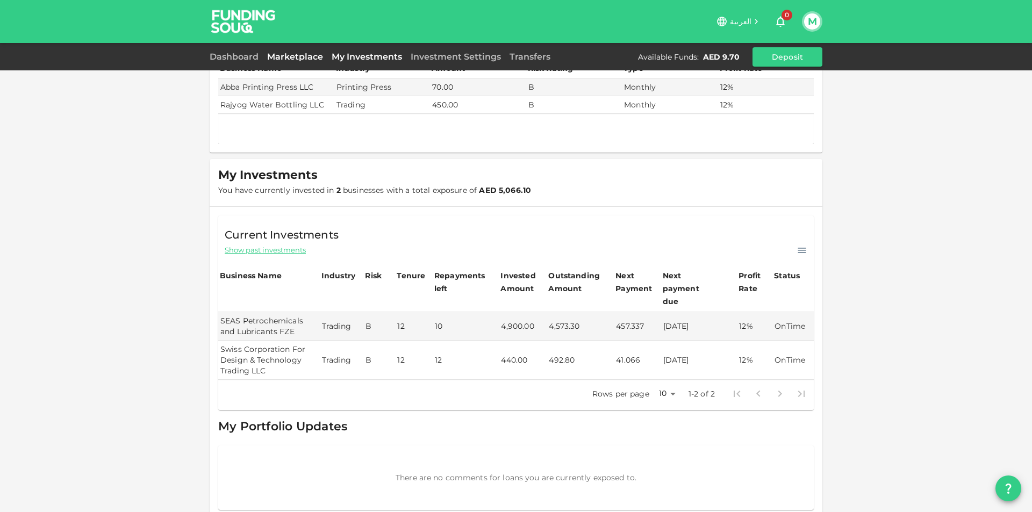
click at [314, 60] on div "Marketplace" at bounding box center [295, 57] width 65 height 13
click at [352, 59] on link "My Investments" at bounding box center [366, 57] width 79 height 10
click at [306, 58] on link "Marketplace" at bounding box center [295, 57] width 65 height 10
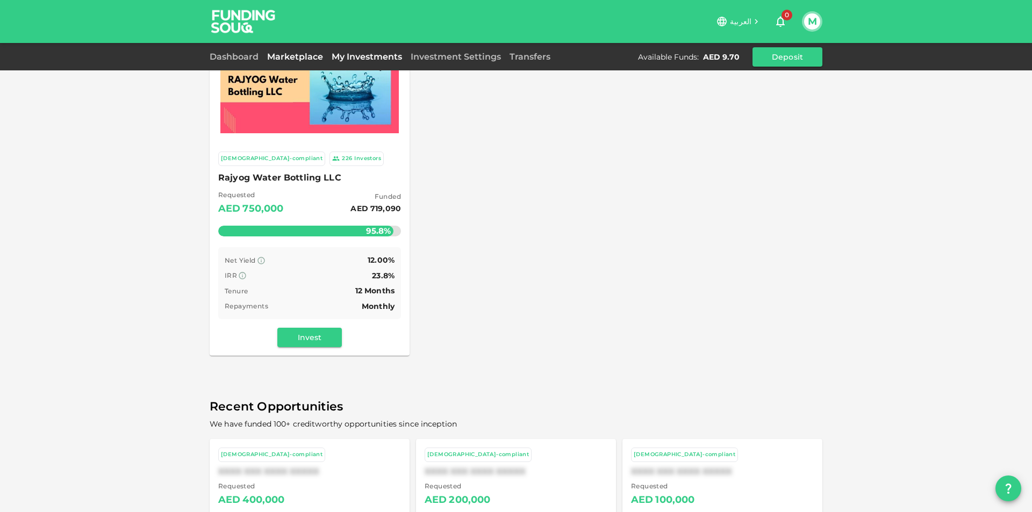
click at [359, 57] on link "My Investments" at bounding box center [366, 57] width 79 height 10
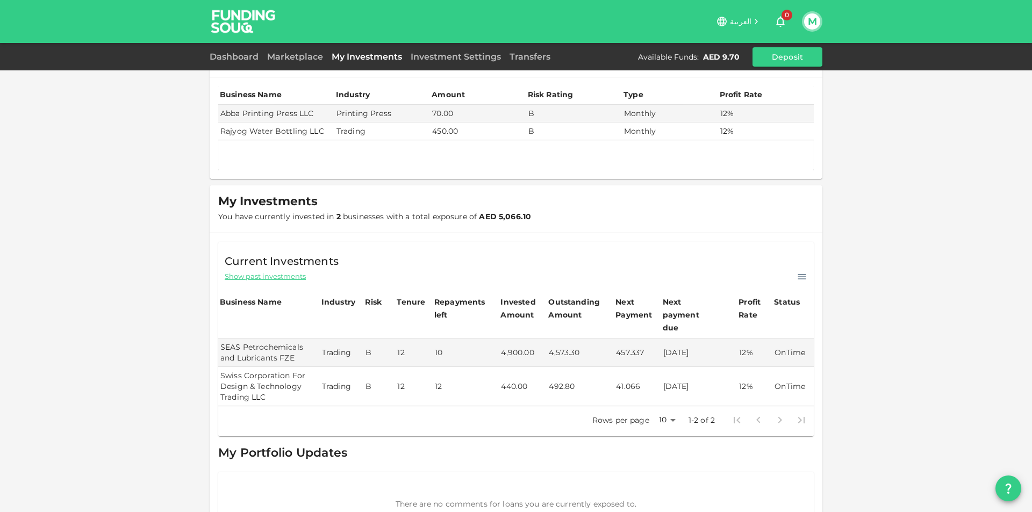
scroll to position [59, 0]
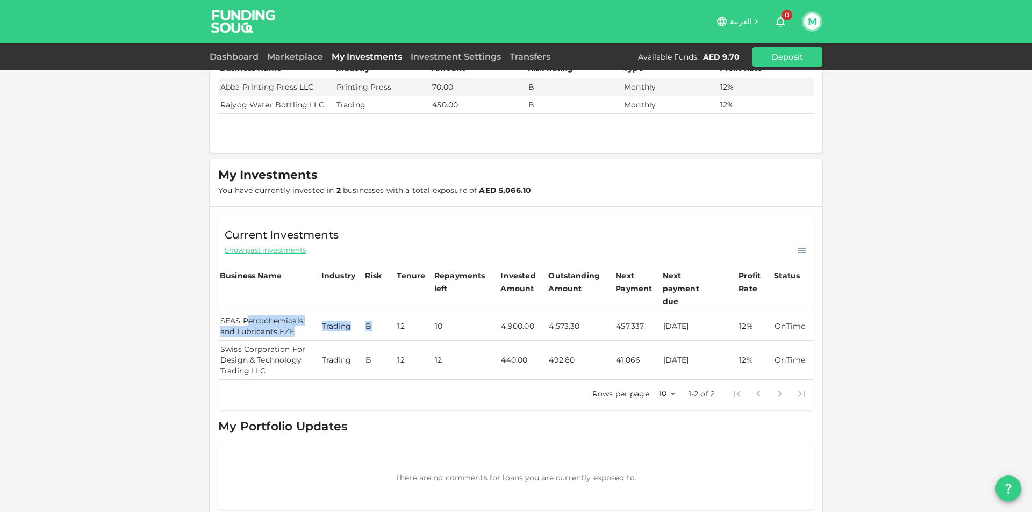
drag, startPoint x: 243, startPoint y: 310, endPoint x: 388, endPoint y: 322, distance: 145.7
click at [384, 322] on tr "SEAS Petrochemicals and Lubricants FZE Trading B 12 10 4,900.00 4,573.30 457.33…" at bounding box center [516, 326] width 596 height 28
click at [391, 322] on td "B" at bounding box center [379, 326] width 32 height 28
click at [697, 345] on td "22/10/2025" at bounding box center [699, 360] width 76 height 39
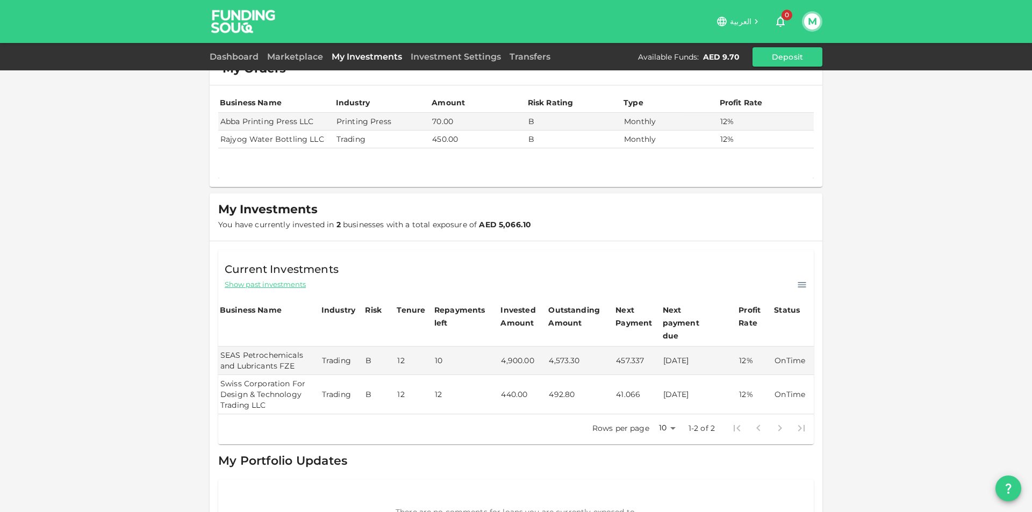
scroll to position [5, 0]
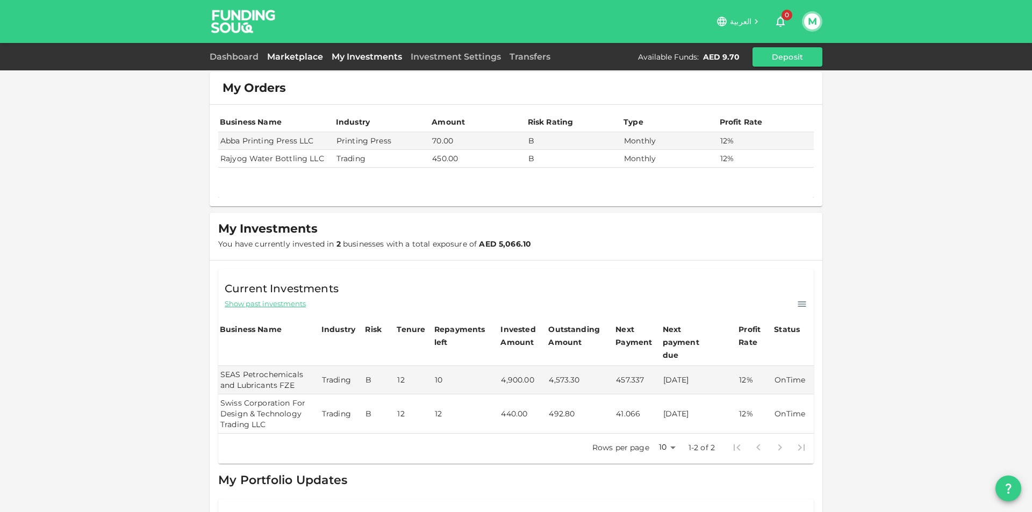
click at [301, 55] on link "Marketplace" at bounding box center [295, 57] width 65 height 10
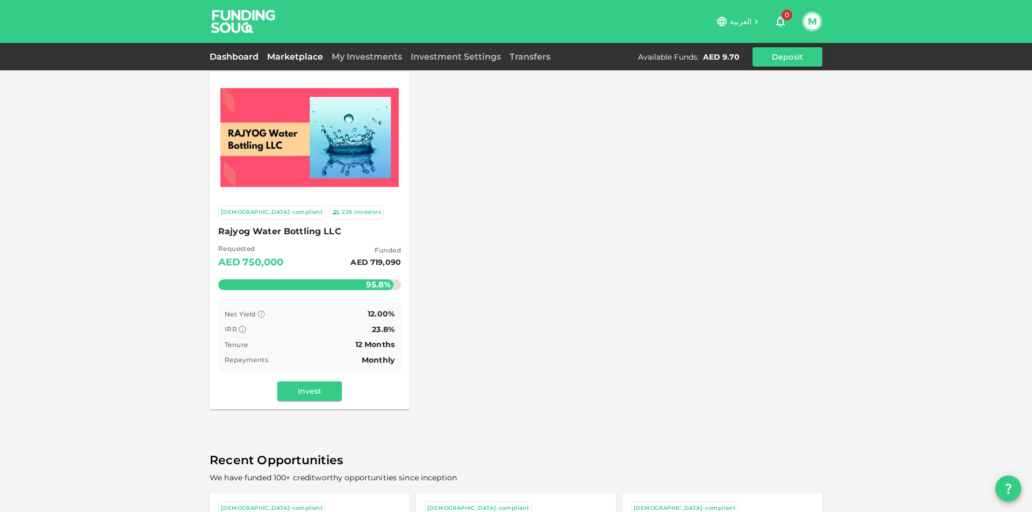
click at [222, 54] on link "Dashboard" at bounding box center [236, 57] width 53 height 10
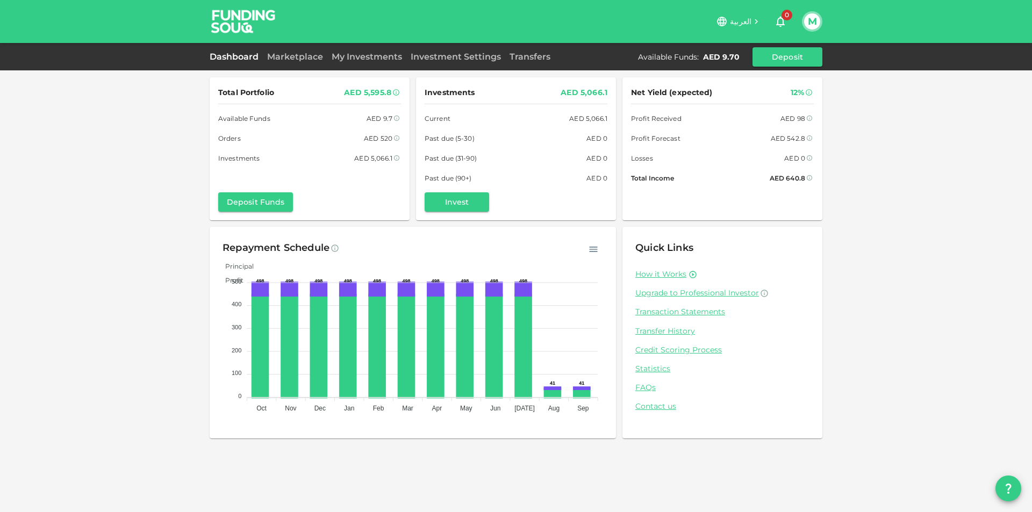
click at [454, 65] on div "Dashboard Marketplace My Investments Investment Settings Transfers Available Fu…" at bounding box center [516, 56] width 613 height 19
click at [466, 60] on link "Investment Settings" at bounding box center [456, 57] width 99 height 10
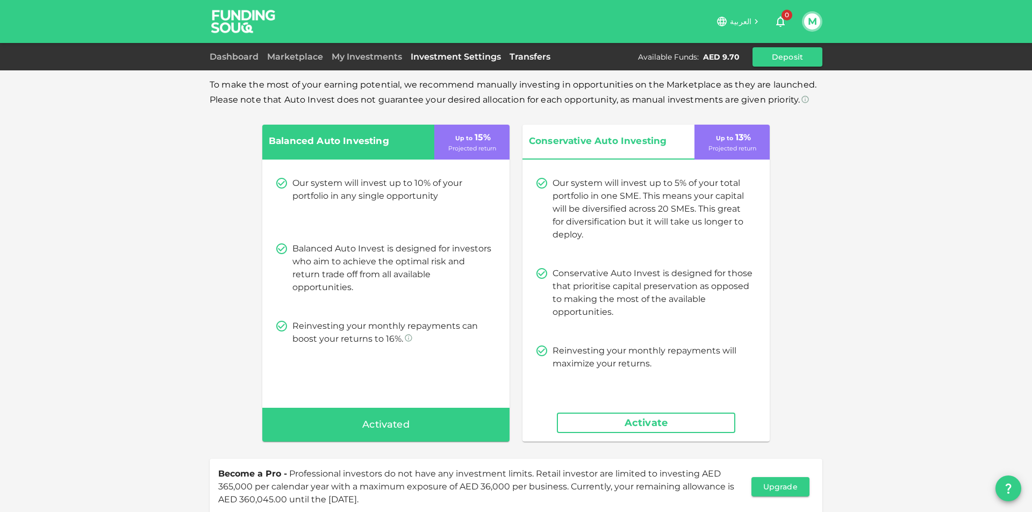
click at [518, 55] on link "Transfers" at bounding box center [529, 57] width 49 height 10
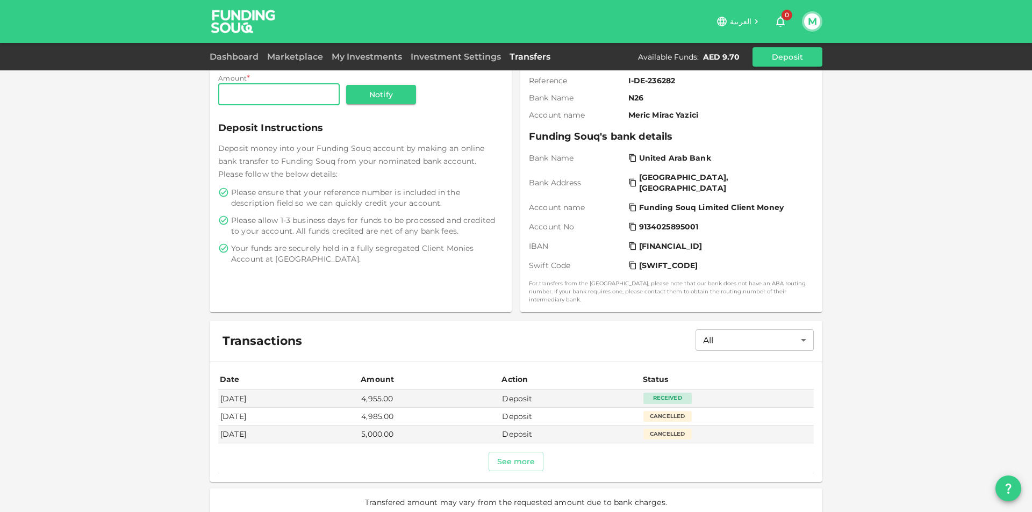
scroll to position [111, 0]
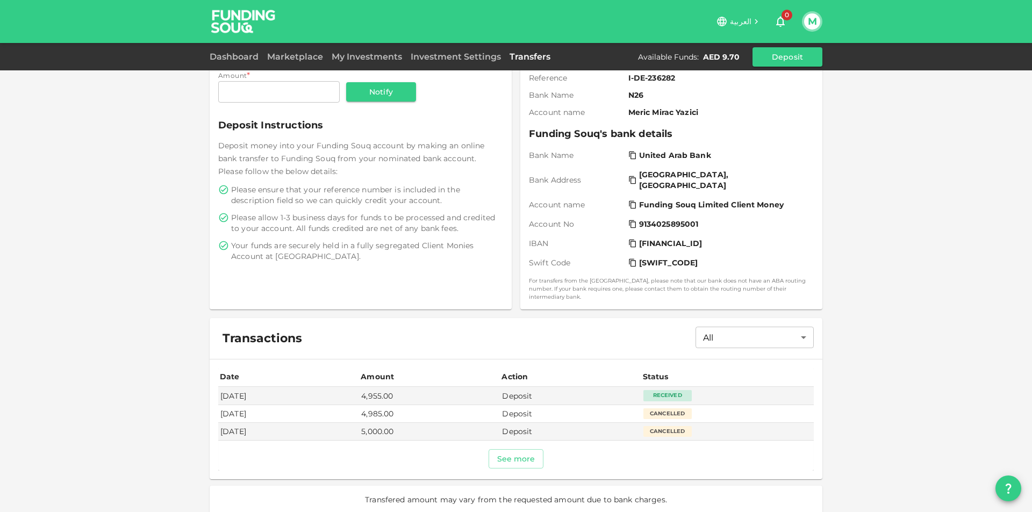
click at [384, 64] on div "Dashboard Marketplace My Investments Investment Settings Transfers Available Fu…" at bounding box center [516, 56] width 613 height 19
click at [384, 61] on link "My Investments" at bounding box center [366, 57] width 79 height 10
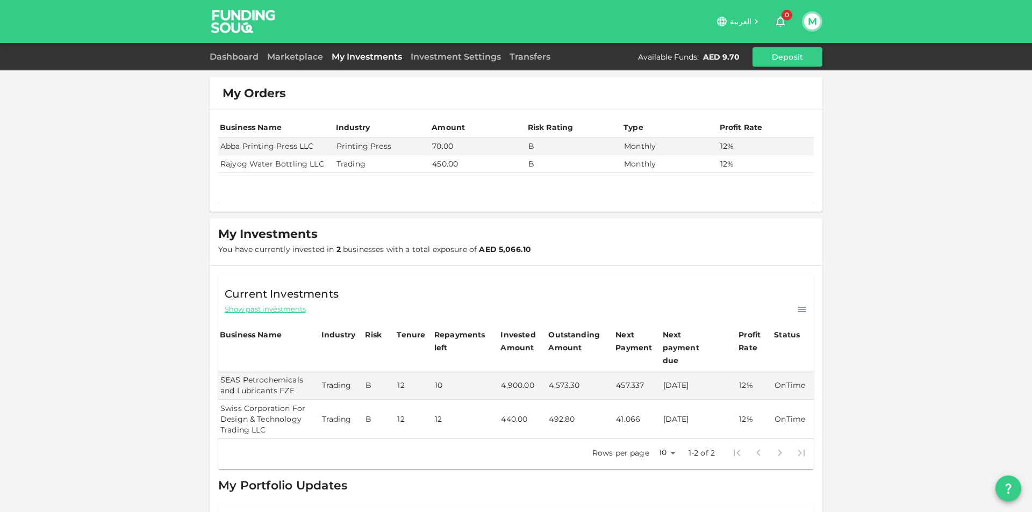
click at [319, 63] on div "Dashboard Marketplace My Investments Investment Settings Transfers Available Fu…" at bounding box center [516, 56] width 613 height 19
click at [319, 57] on link "Marketplace" at bounding box center [295, 57] width 65 height 10
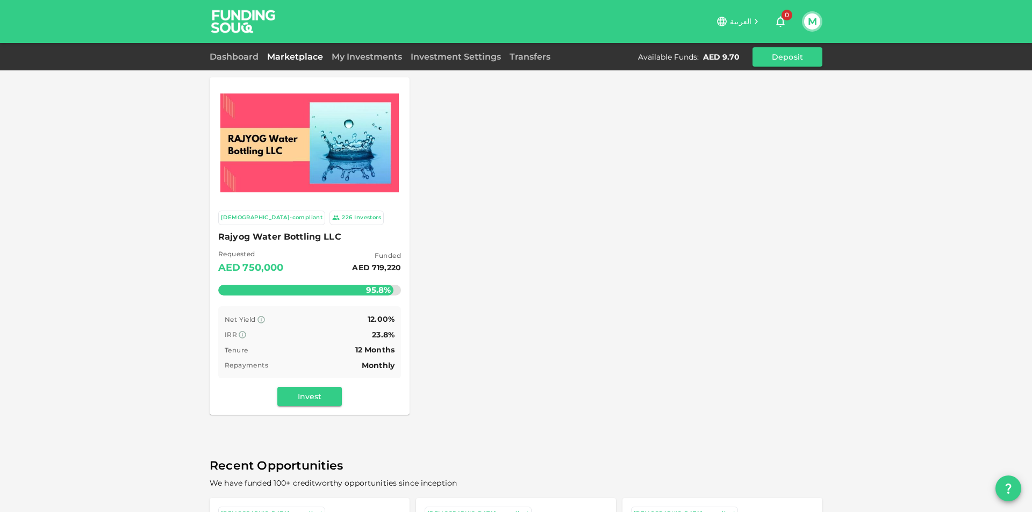
click at [445, 64] on div "Dashboard Marketplace My Investments Investment Settings Transfers Available Fu…" at bounding box center [516, 56] width 613 height 19
click at [447, 60] on link "Investment Settings" at bounding box center [456, 57] width 99 height 10
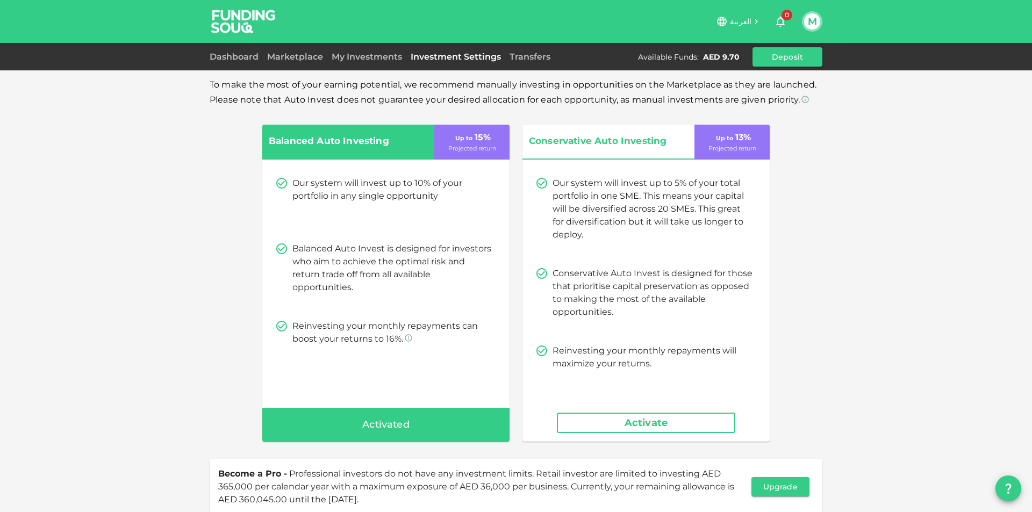
click at [554, 63] on div "Dashboard Marketplace My Investments Investment Settings Transfers Available Fu…" at bounding box center [516, 56] width 613 height 19
click at [550, 59] on link "Transfers" at bounding box center [529, 57] width 49 height 10
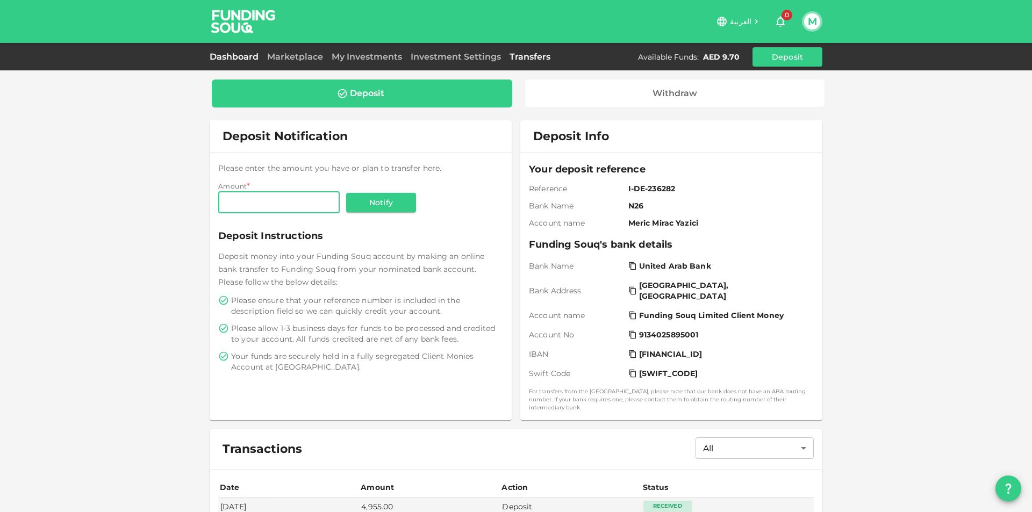
click at [232, 56] on link "Dashboard" at bounding box center [236, 57] width 53 height 10
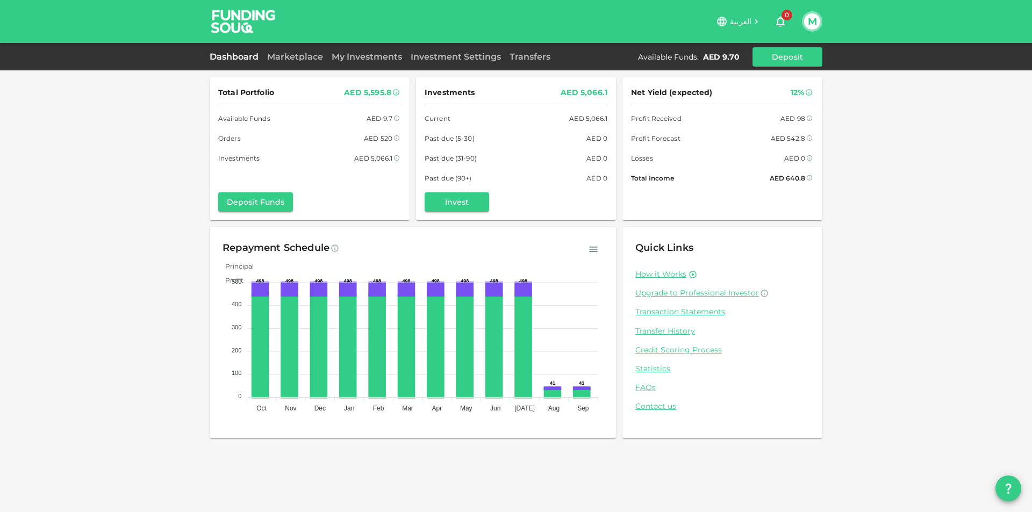
click at [351, 47] on div "Dashboard Marketplace My Investments Investment Settings Transfers Available Fu…" at bounding box center [516, 56] width 613 height 19
click at [361, 56] on link "My Investments" at bounding box center [366, 57] width 79 height 10
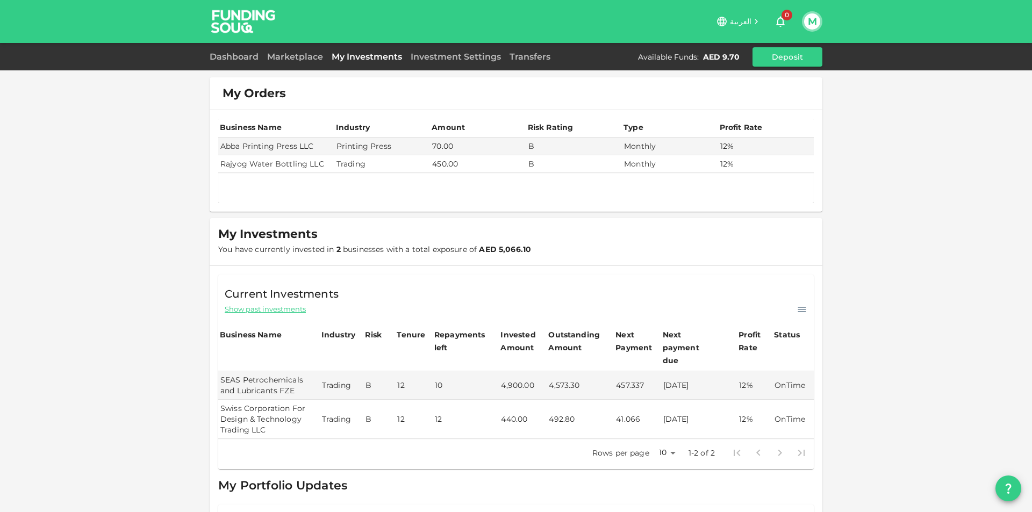
click at [304, 157] on td "Rajyog Water Bottling LLC" at bounding box center [276, 164] width 116 height 18
click at [268, 351] on th "Business Name" at bounding box center [269, 348] width 102 height 45
click at [279, 309] on span "Show past investments" at bounding box center [265, 309] width 81 height 10
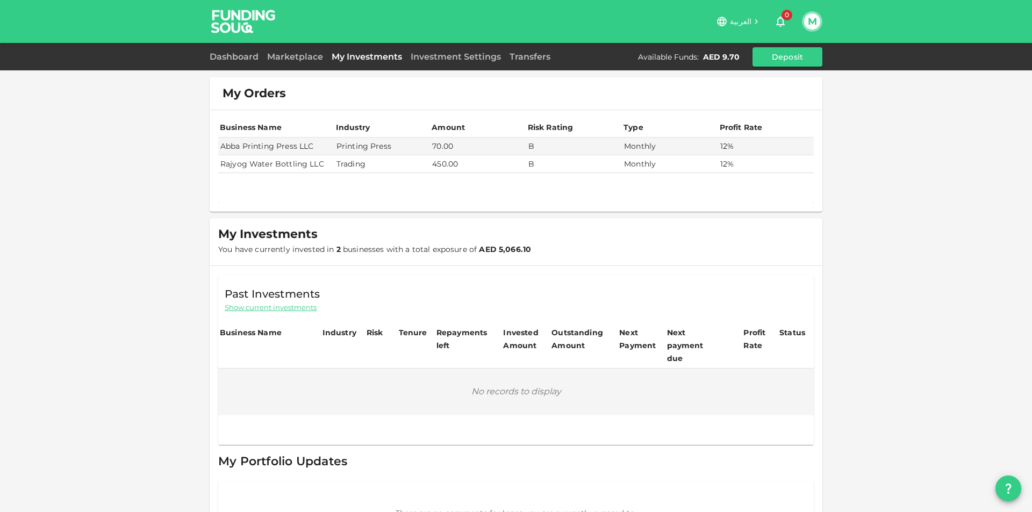
click at [278, 308] on span "Show current investments" at bounding box center [271, 308] width 92 height 10
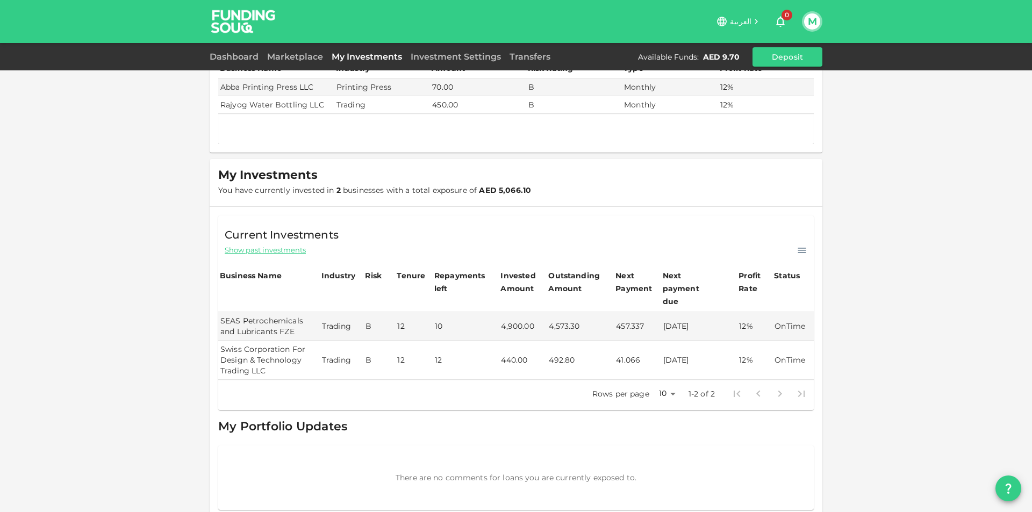
click at [267, 252] on span "Show past investments" at bounding box center [265, 250] width 81 height 10
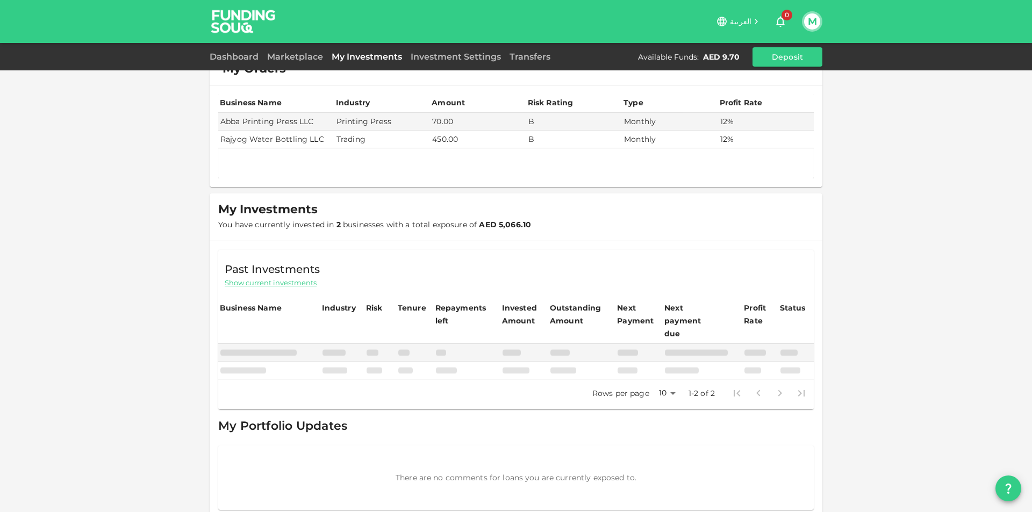
scroll to position [35, 0]
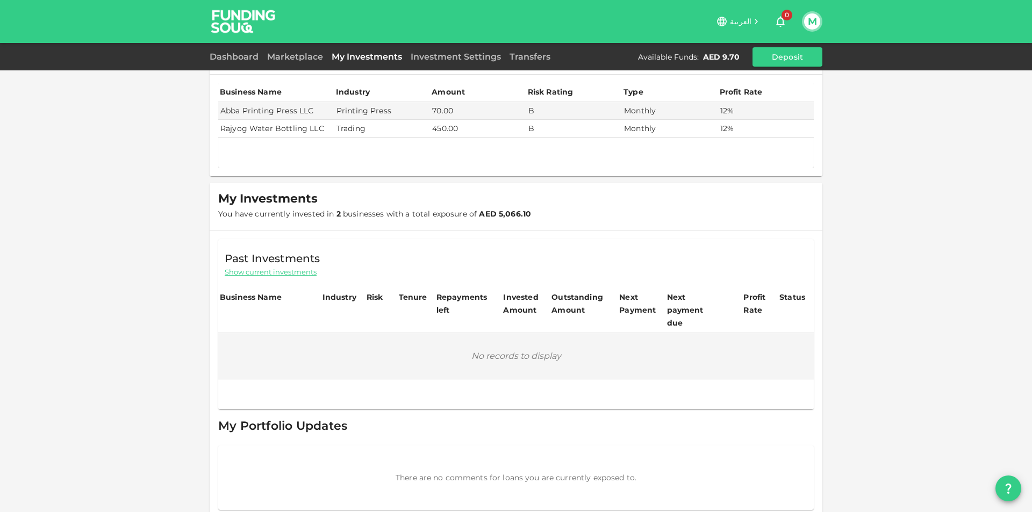
click at [278, 274] on span "Show current investments" at bounding box center [271, 272] width 92 height 10
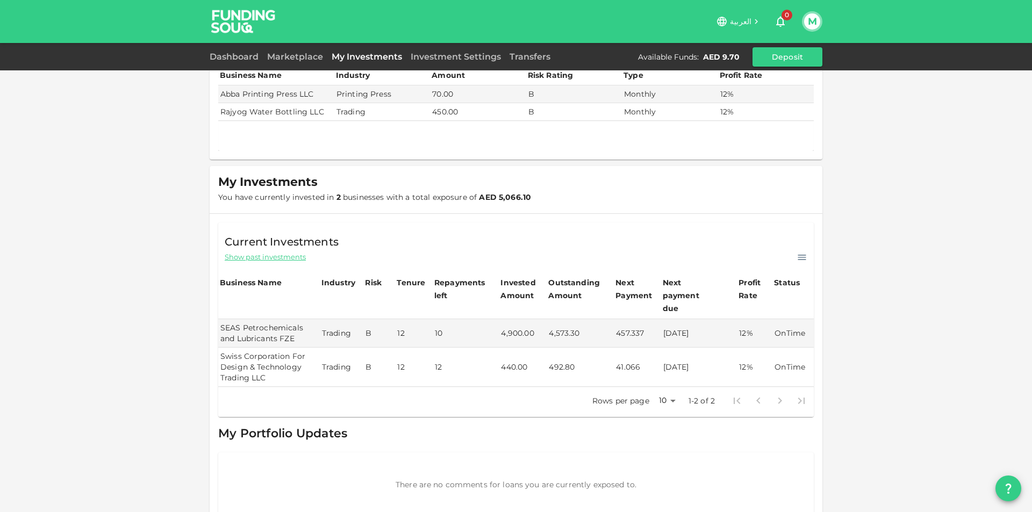
scroll to position [59, 0]
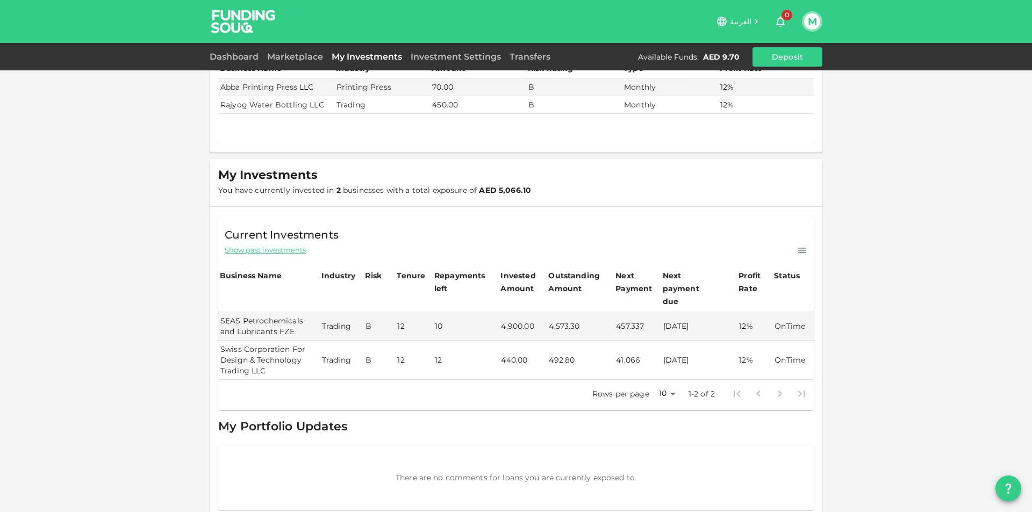
click at [807, 247] on div "Current Investments Show past investments" at bounding box center [516, 236] width 596 height 41
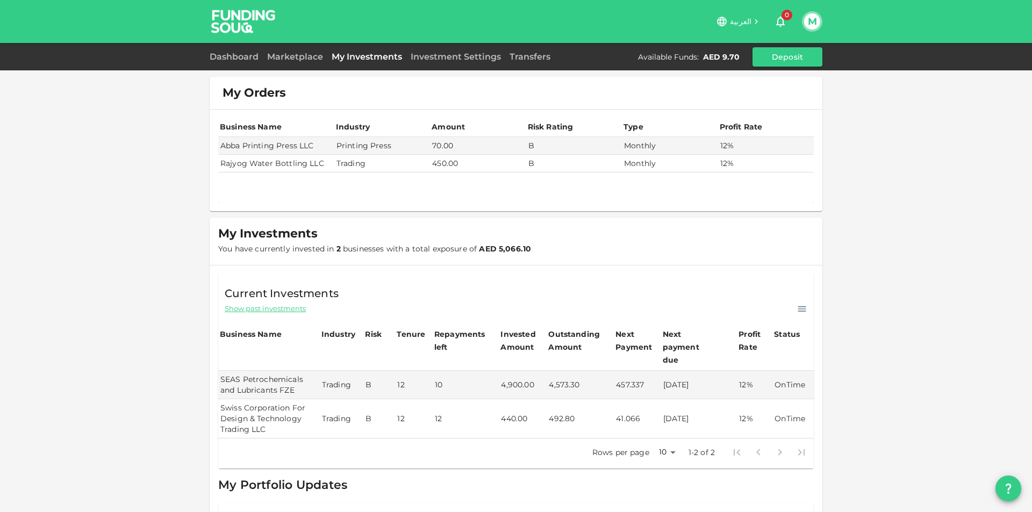
scroll to position [0, 0]
click at [543, 51] on div "Transfers" at bounding box center [529, 57] width 49 height 13
click at [535, 54] on link "Transfers" at bounding box center [529, 57] width 49 height 10
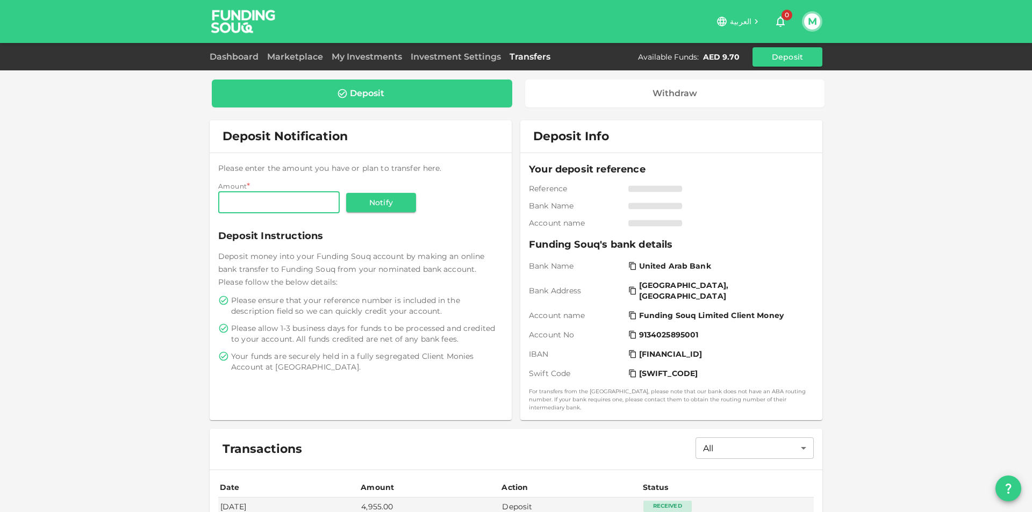
click at [452, 51] on div "Investment Settings" at bounding box center [456, 57] width 99 height 13
click at [447, 54] on link "Investment Settings" at bounding box center [456, 57] width 99 height 10
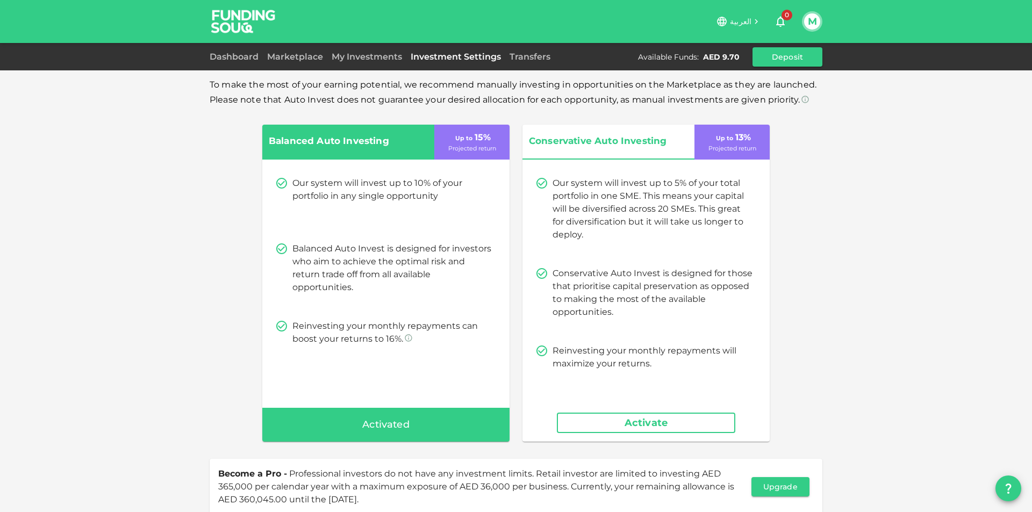
click at [312, 62] on div "Marketplace" at bounding box center [295, 57] width 65 height 13
click at [245, 56] on link "Dashboard" at bounding box center [236, 57] width 53 height 10
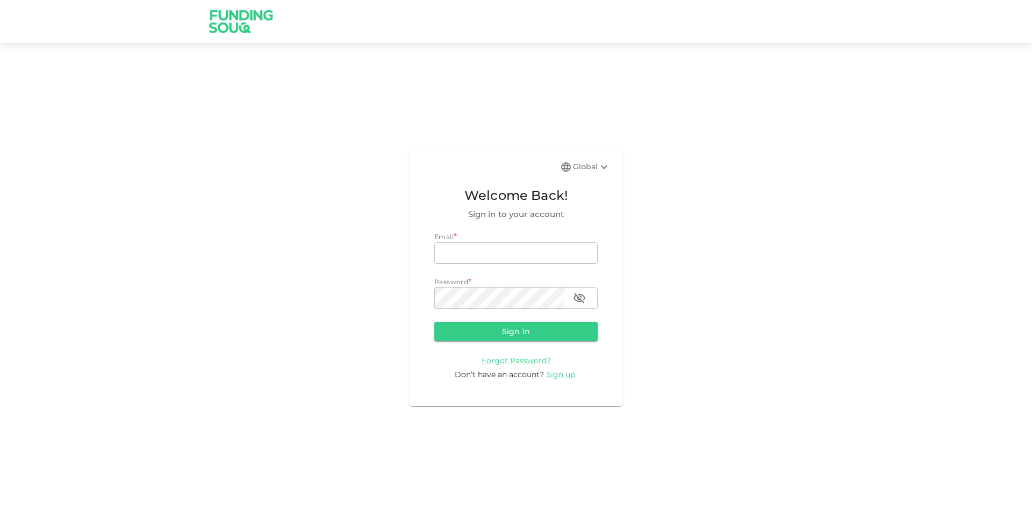
click at [457, 237] on span "*" at bounding box center [455, 237] width 3 height 15
click at [467, 249] on input "email" at bounding box center [515, 254] width 163 height 22
type input "[EMAIL_ADDRESS][DOMAIN_NAME]"
